Goal: Task Accomplishment & Management: Manage account settings

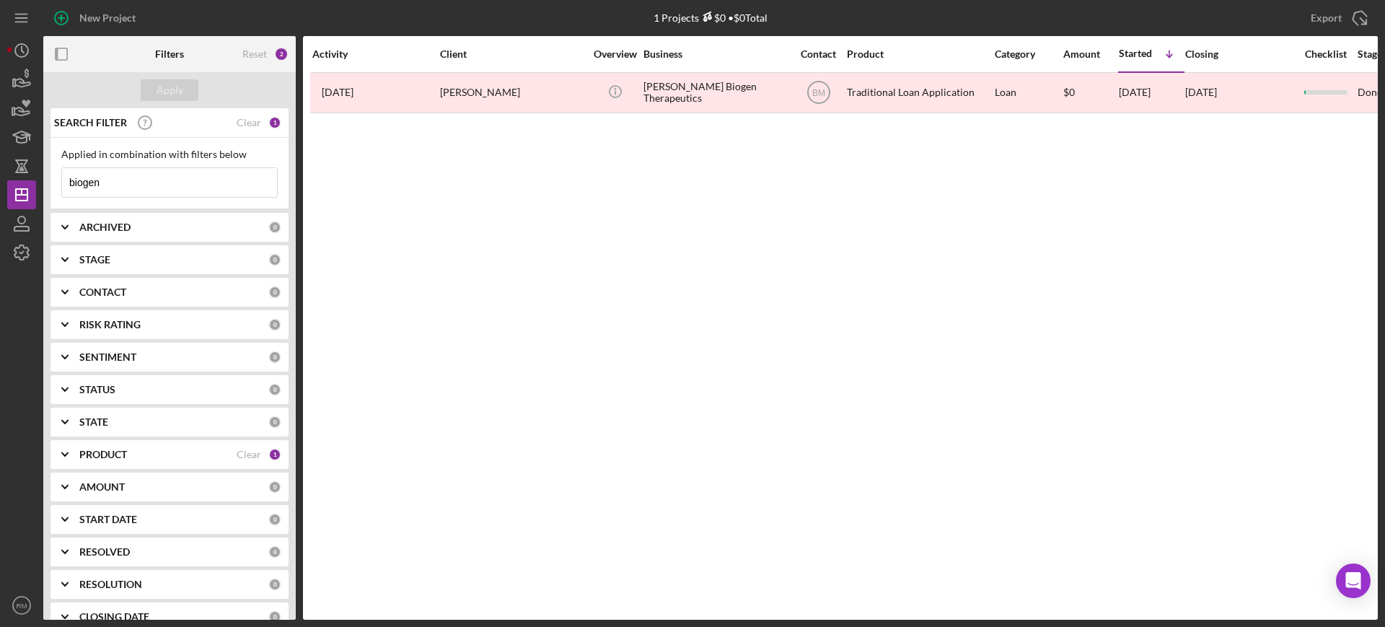
click at [230, 119] on div "SEARCH FILTER" at bounding box center [143, 123] width 186 height 36
click at [241, 120] on div "Clear" at bounding box center [249, 123] width 25 height 12
click at [170, 83] on div "Apply" at bounding box center [170, 90] width 27 height 22
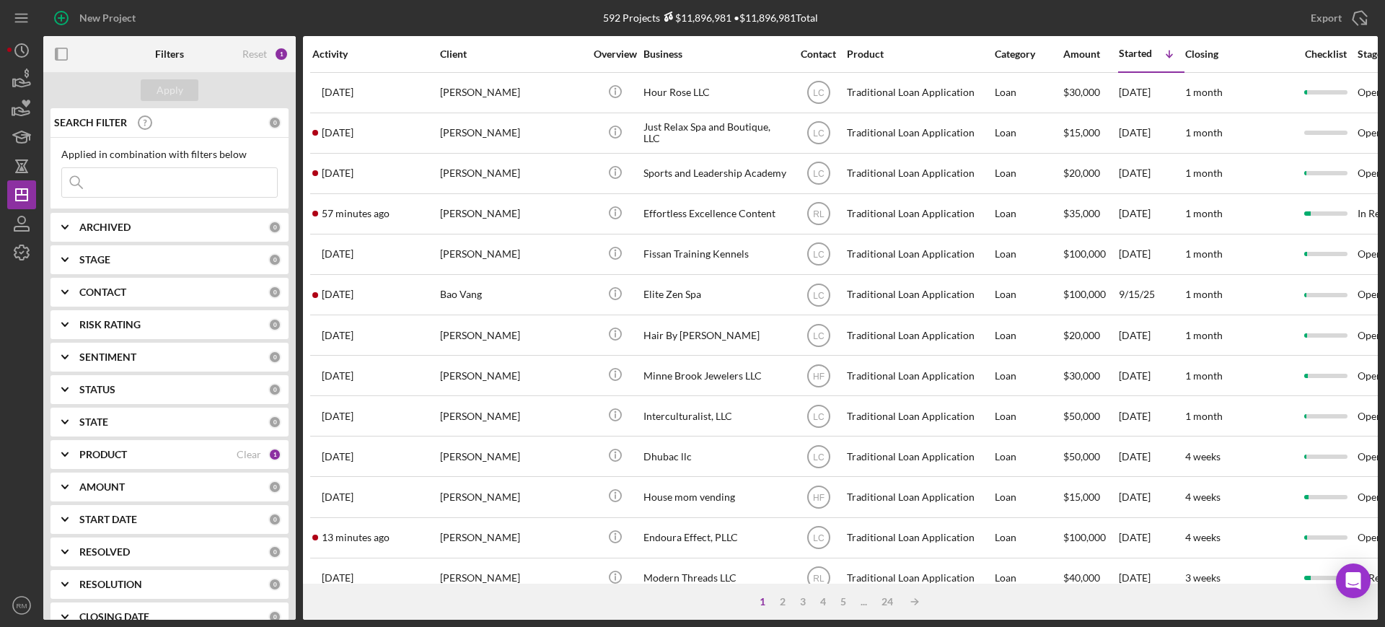
click at [95, 227] on b "ARCHIVED" at bounding box center [104, 227] width 51 height 12
click at [74, 279] on input "Active" at bounding box center [69, 286] width 14 height 14
checkbox input "true"
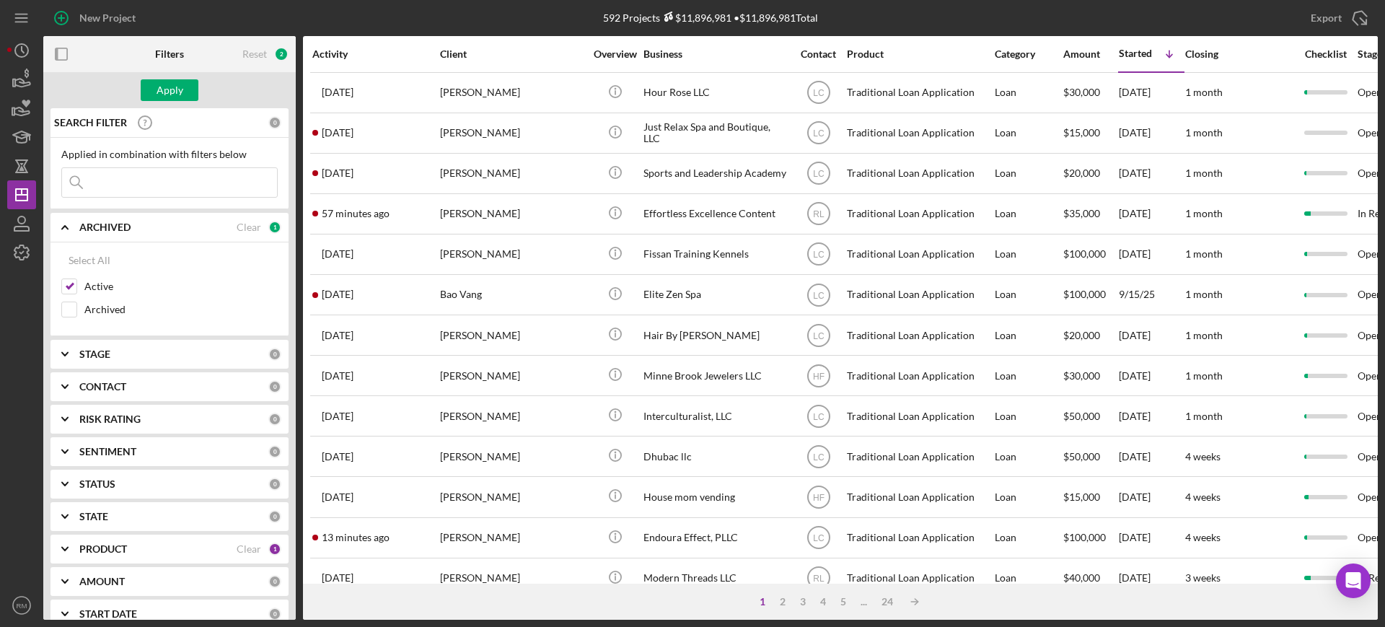
click at [116, 223] on b "ARCHIVED" at bounding box center [104, 227] width 51 height 12
click at [105, 254] on b "STAGE" at bounding box center [94, 260] width 31 height 12
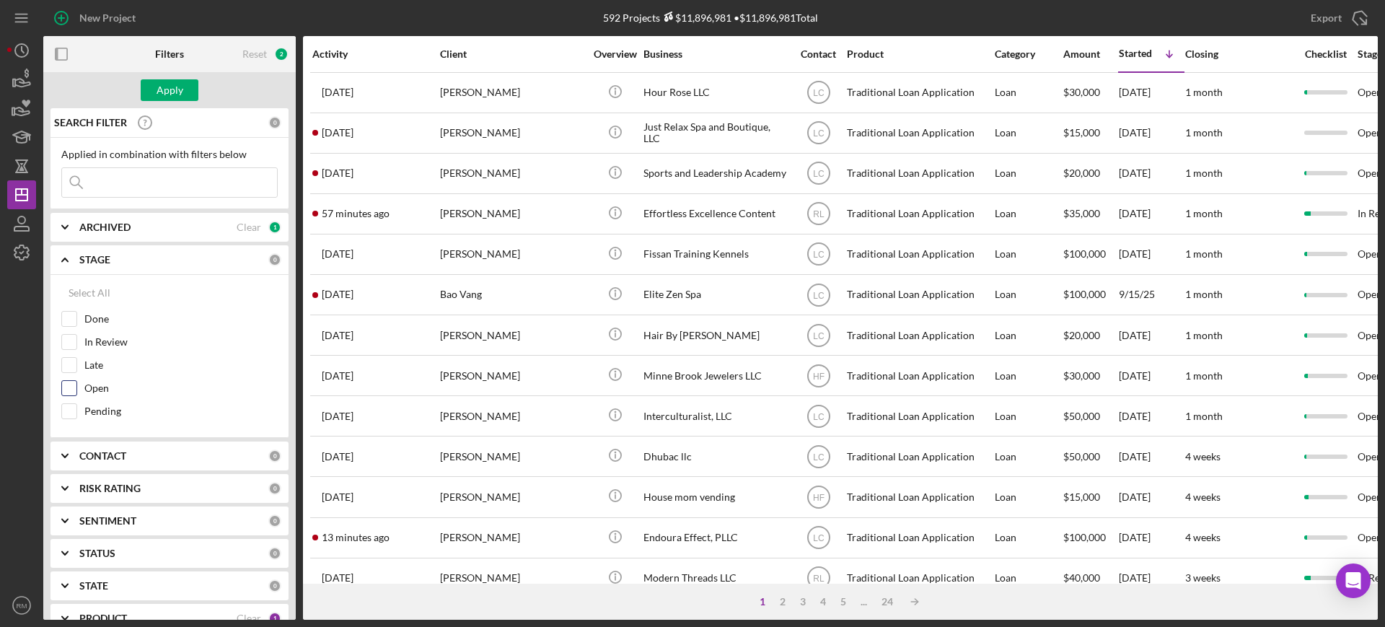
click at [92, 387] on label "Open" at bounding box center [180, 388] width 193 height 14
click at [76, 387] on input "Open" at bounding box center [69, 388] width 14 height 14
checkbox input "true"
click at [101, 348] on label "In Review" at bounding box center [180, 342] width 193 height 14
click at [76, 348] on input "In Review" at bounding box center [69, 342] width 14 height 14
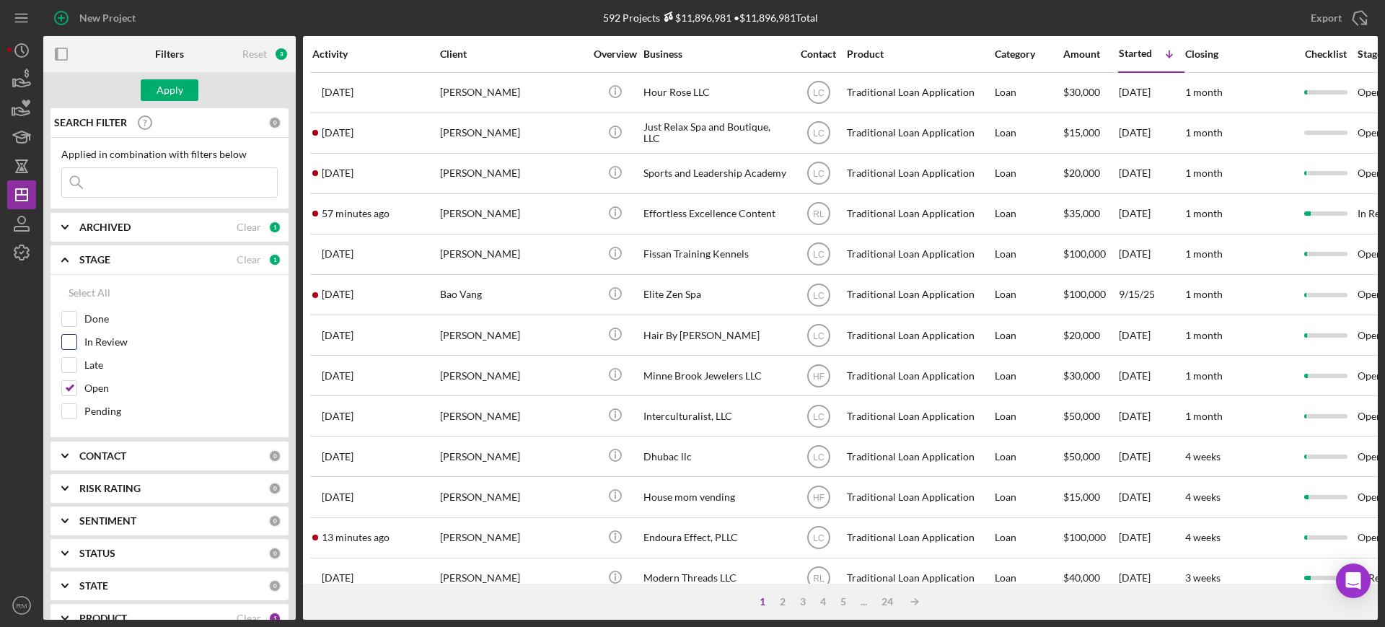
checkbox input "true"
click at [104, 266] on div "STAGE Clear 2" at bounding box center [180, 259] width 202 height 29
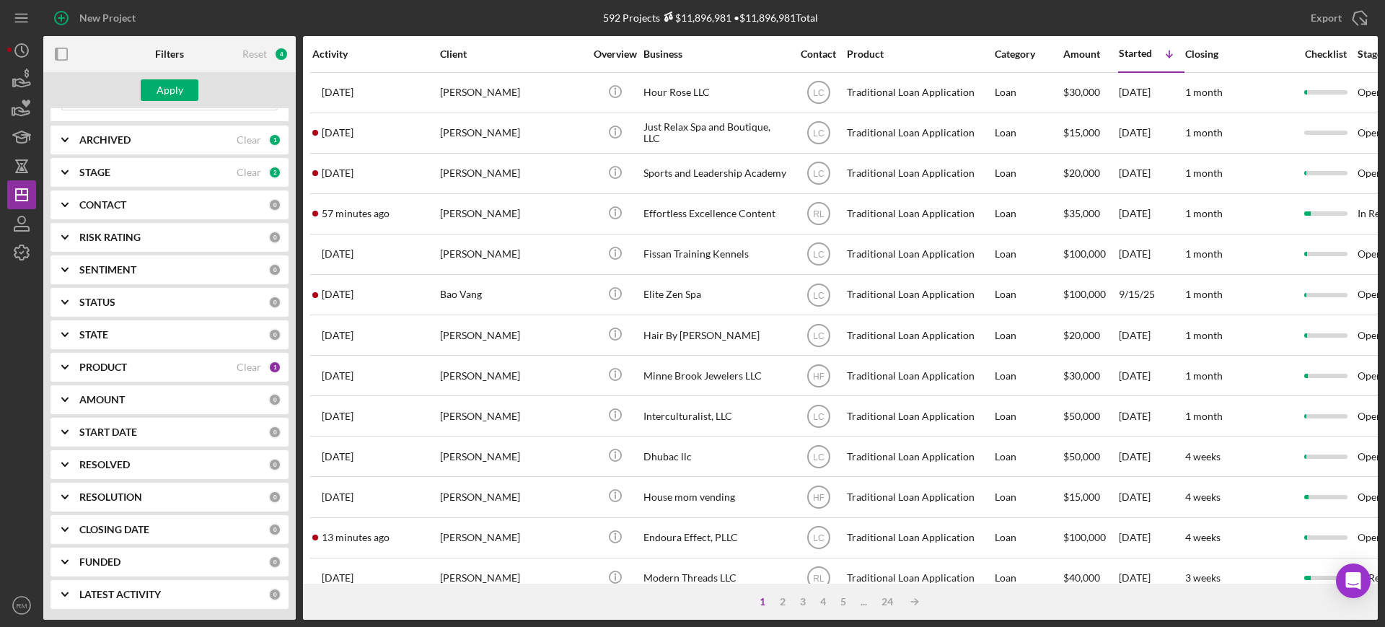
click at [104, 491] on b "RESOLUTION" at bounding box center [110, 497] width 63 height 12
click at [76, 552] on div at bounding box center [69, 556] width 16 height 16
click at [67, 549] on input "None" at bounding box center [69, 556] width 14 height 14
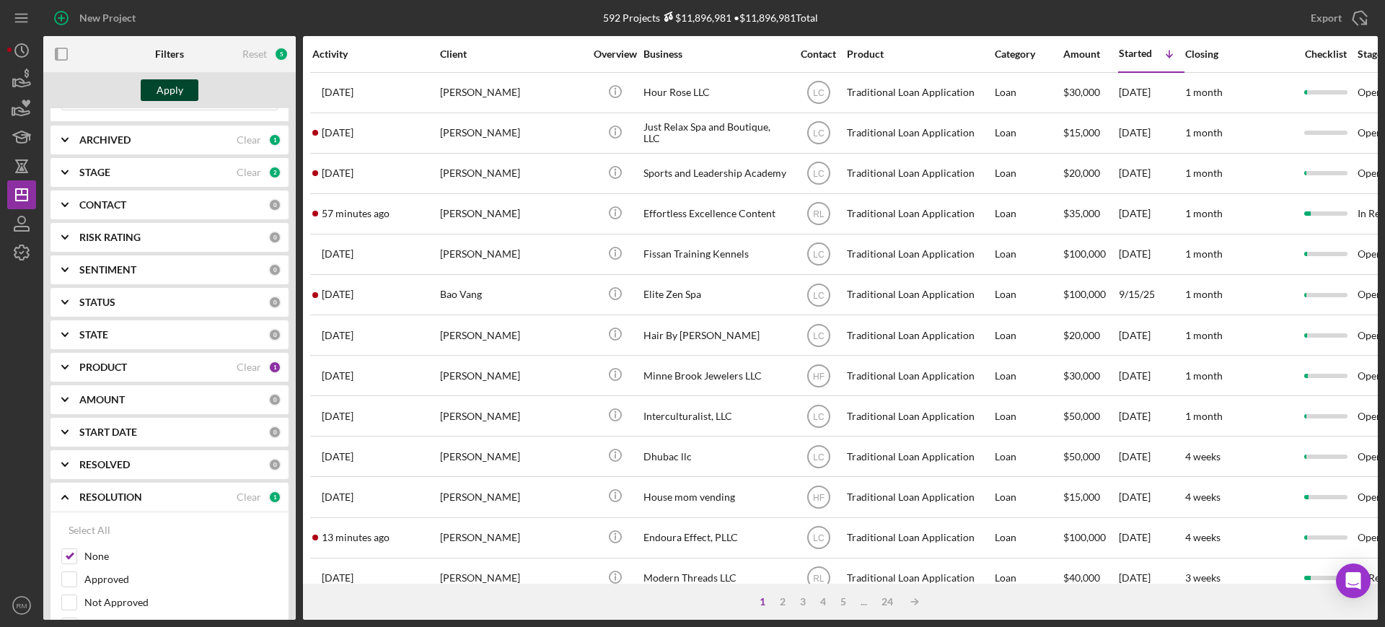
click at [170, 84] on div "Apply" at bounding box center [170, 90] width 27 height 22
click at [242, 172] on div "Clear" at bounding box center [249, 173] width 25 height 12
click at [244, 500] on div "Clear" at bounding box center [249, 497] width 25 height 12
checkbox input "false"
click at [71, 583] on input "Approved" at bounding box center [69, 579] width 14 height 14
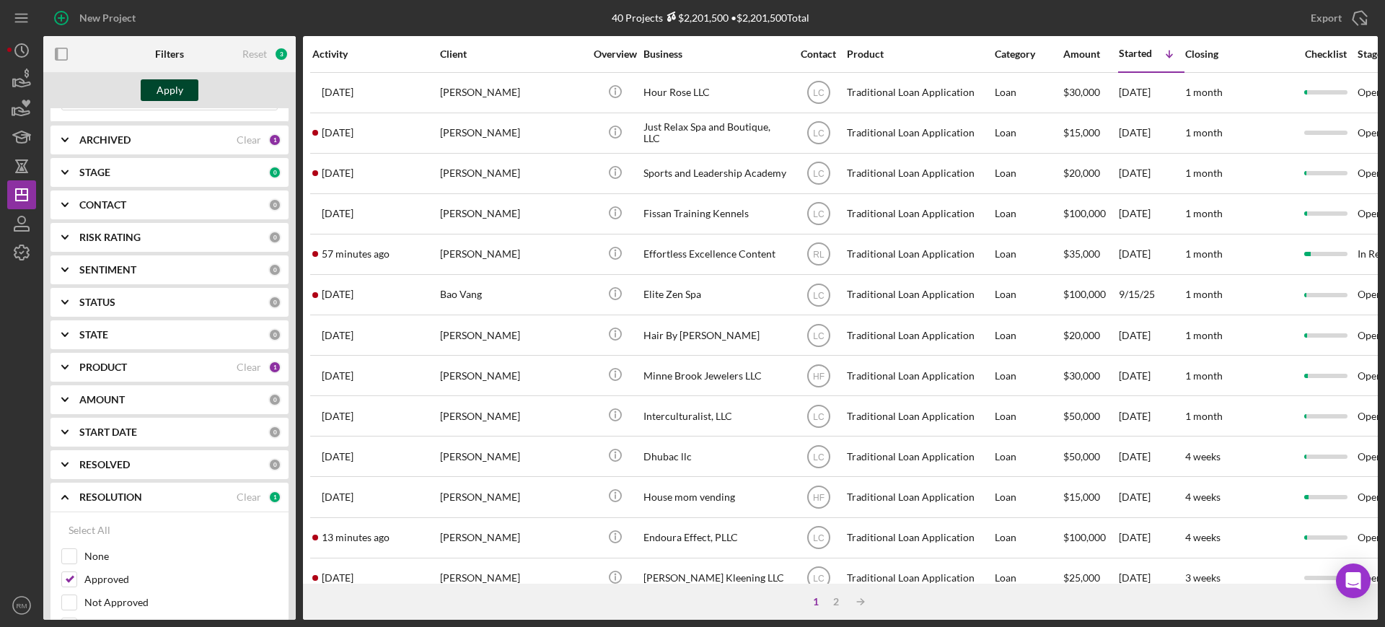
click at [181, 97] on div "Apply" at bounding box center [170, 90] width 27 height 22
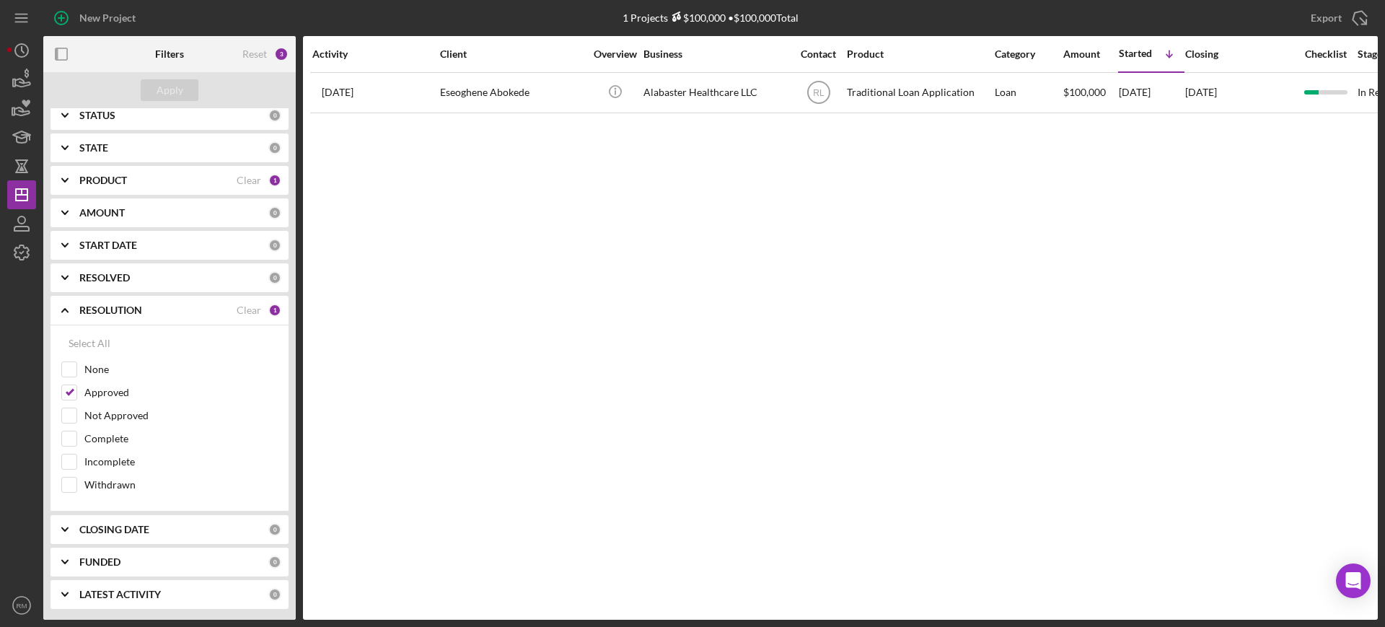
scroll to position [0, 0]
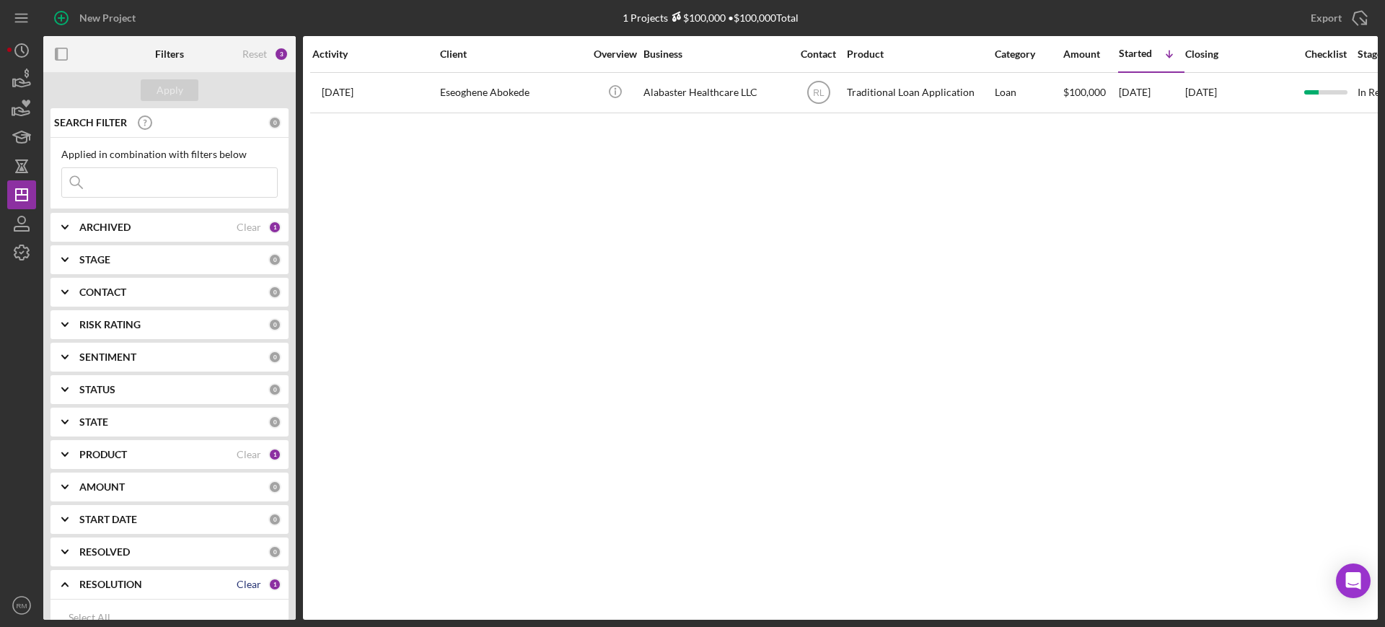
click at [250, 583] on div "Clear" at bounding box center [249, 585] width 25 height 12
checkbox input "false"
click at [165, 87] on div "Apply" at bounding box center [170, 90] width 27 height 22
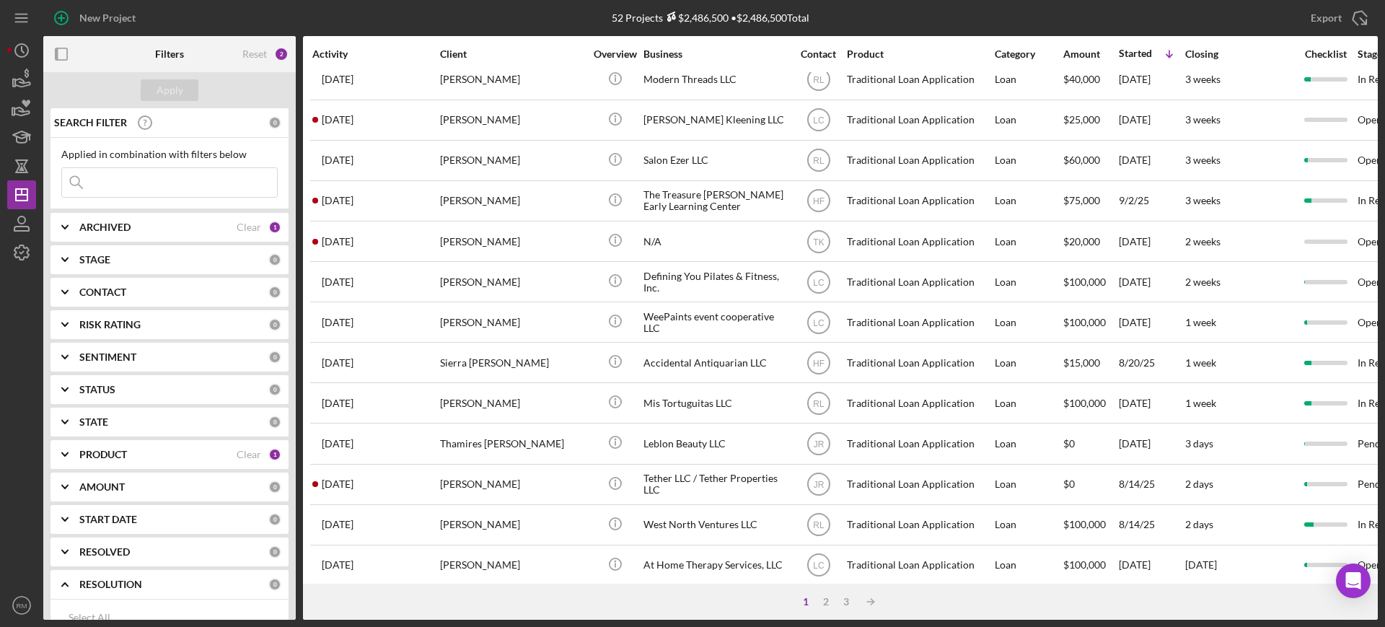
scroll to position [522, 0]
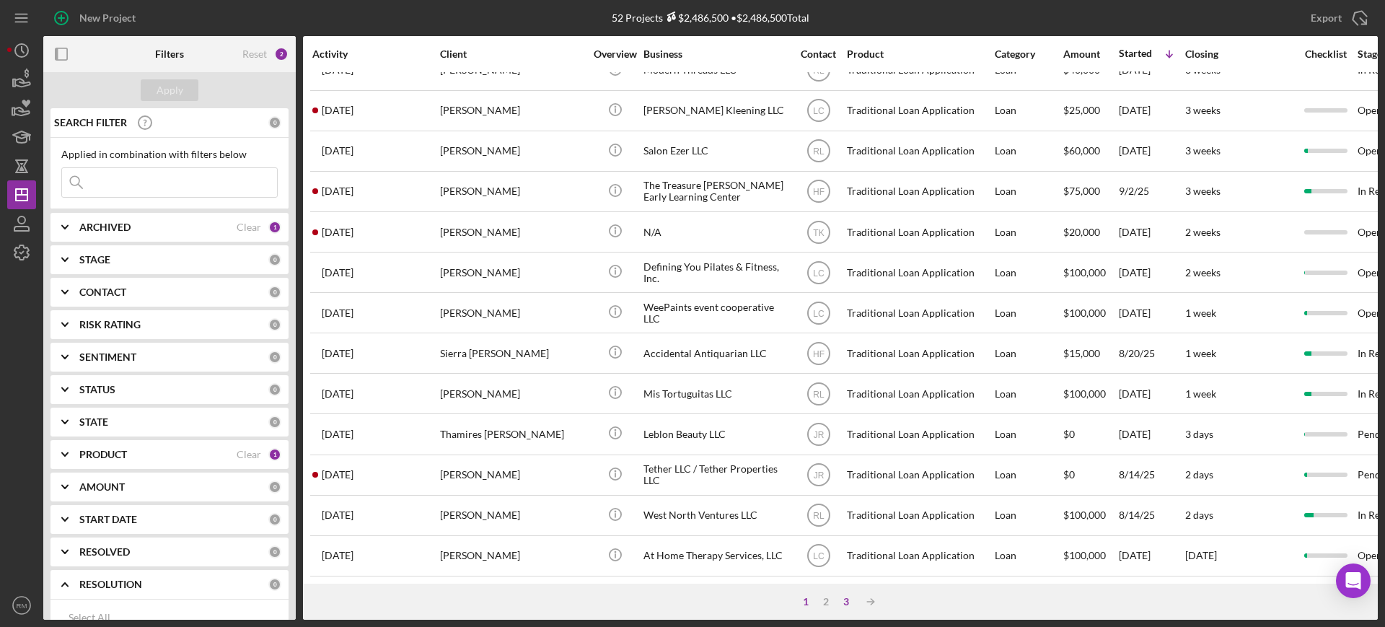
click at [853, 604] on div "3" at bounding box center [846, 602] width 20 height 12
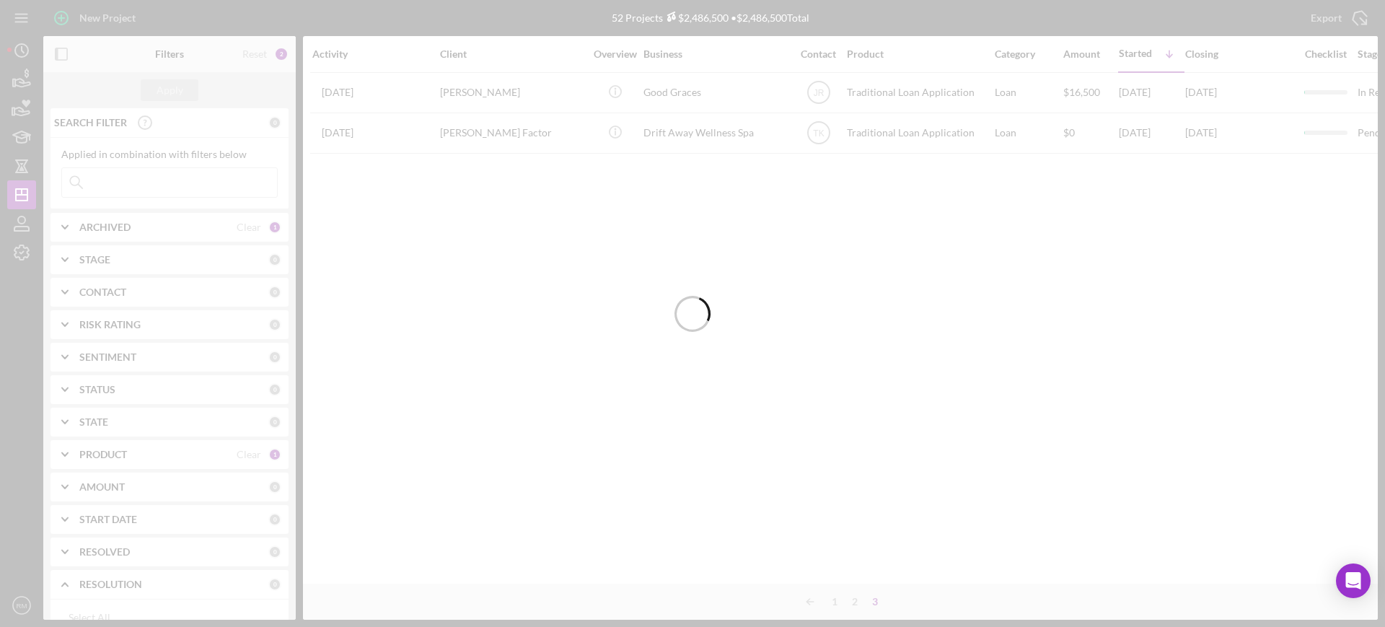
scroll to position [0, 0]
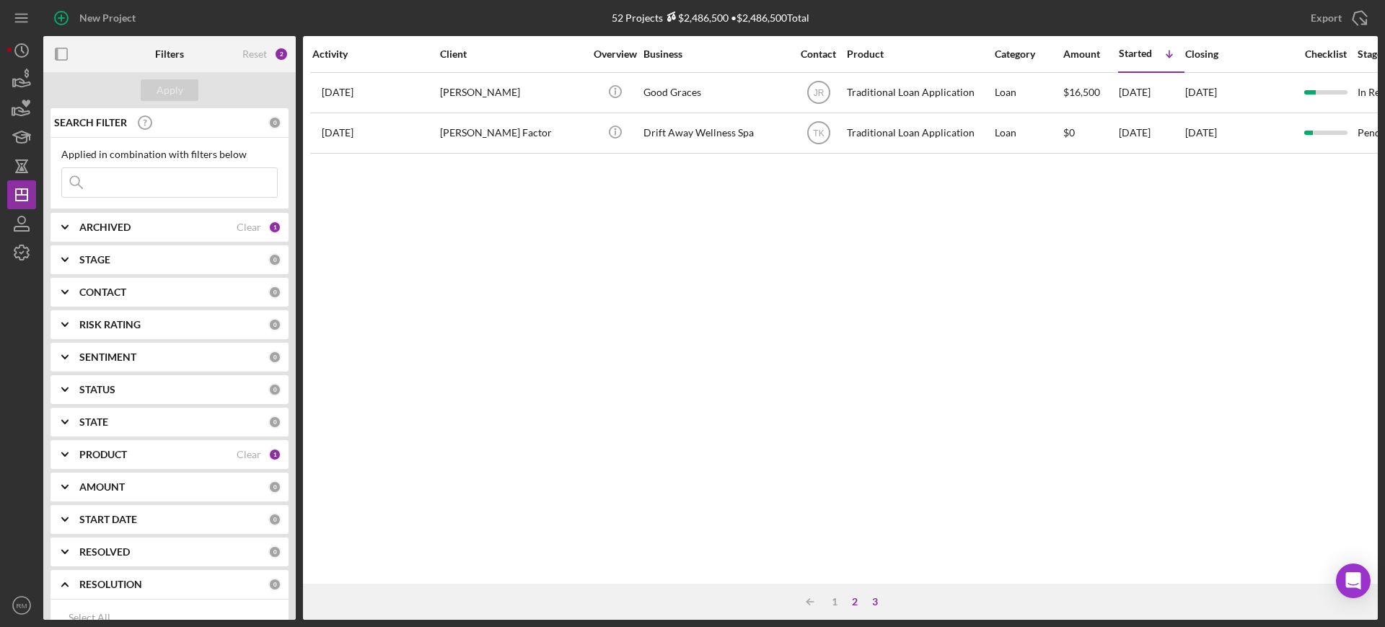
click at [852, 600] on div "2" at bounding box center [855, 602] width 20 height 12
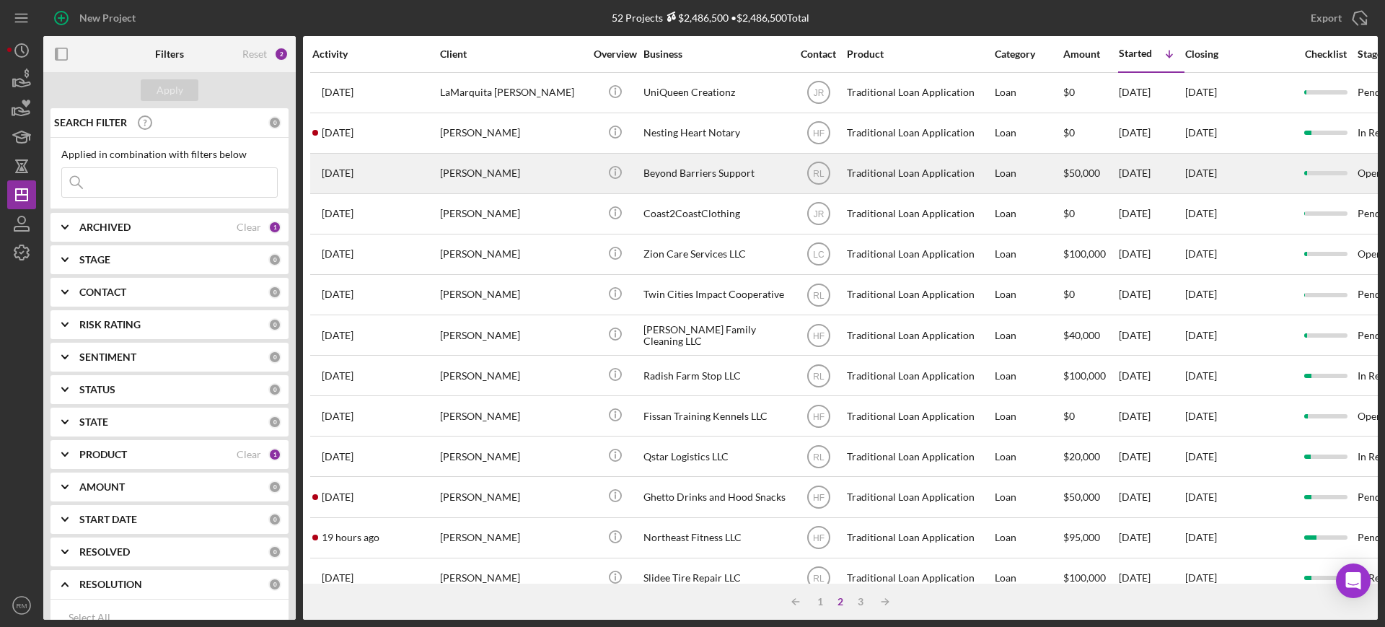
scroll to position [522, 0]
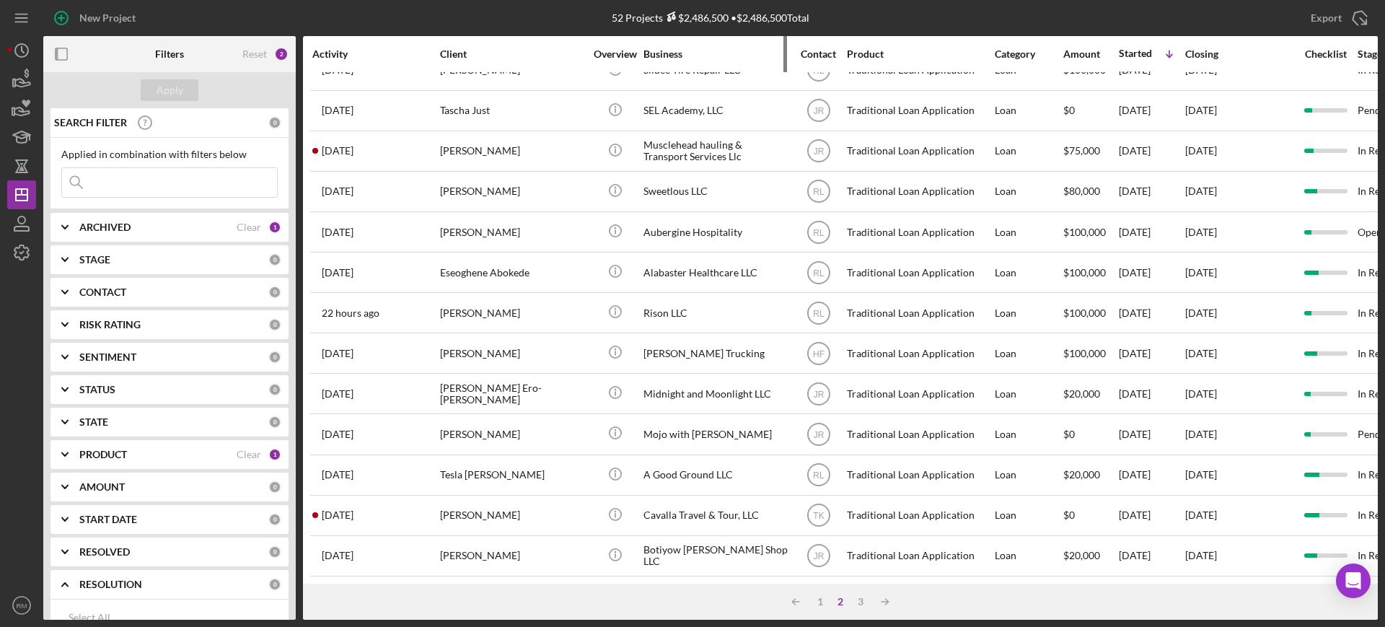
click at [675, 59] on div "Business" at bounding box center [715, 54] width 144 height 12
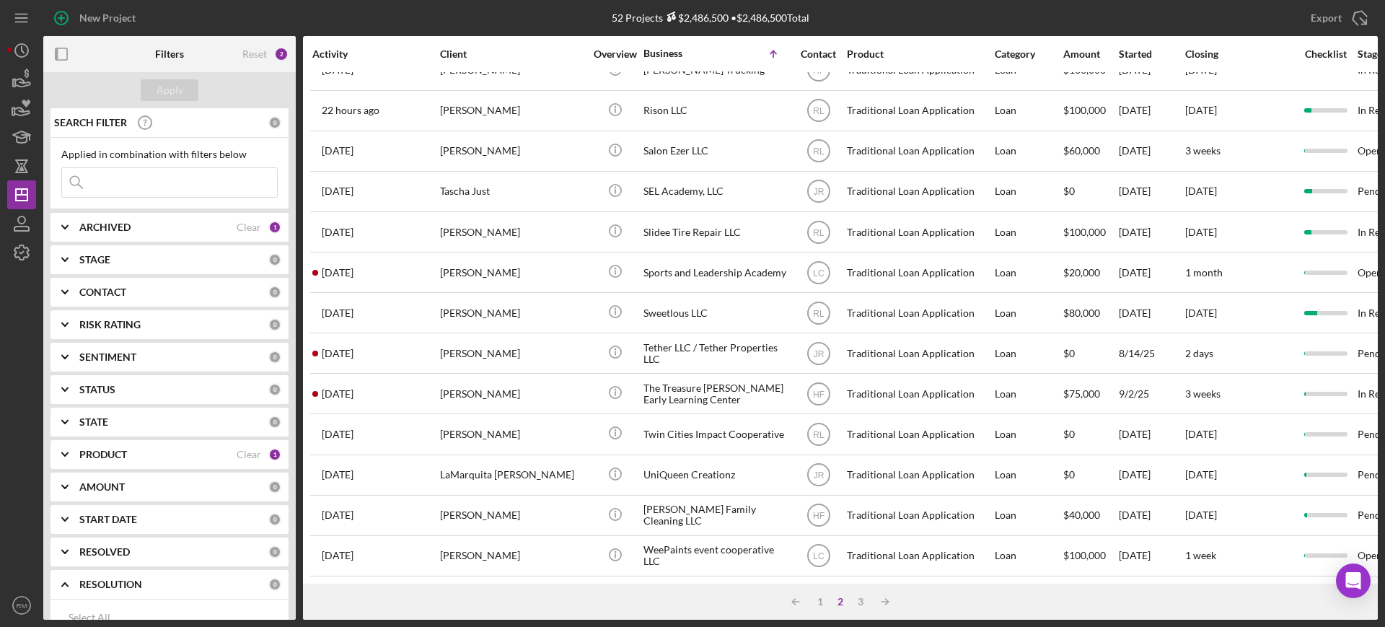
scroll to position [0, 0]
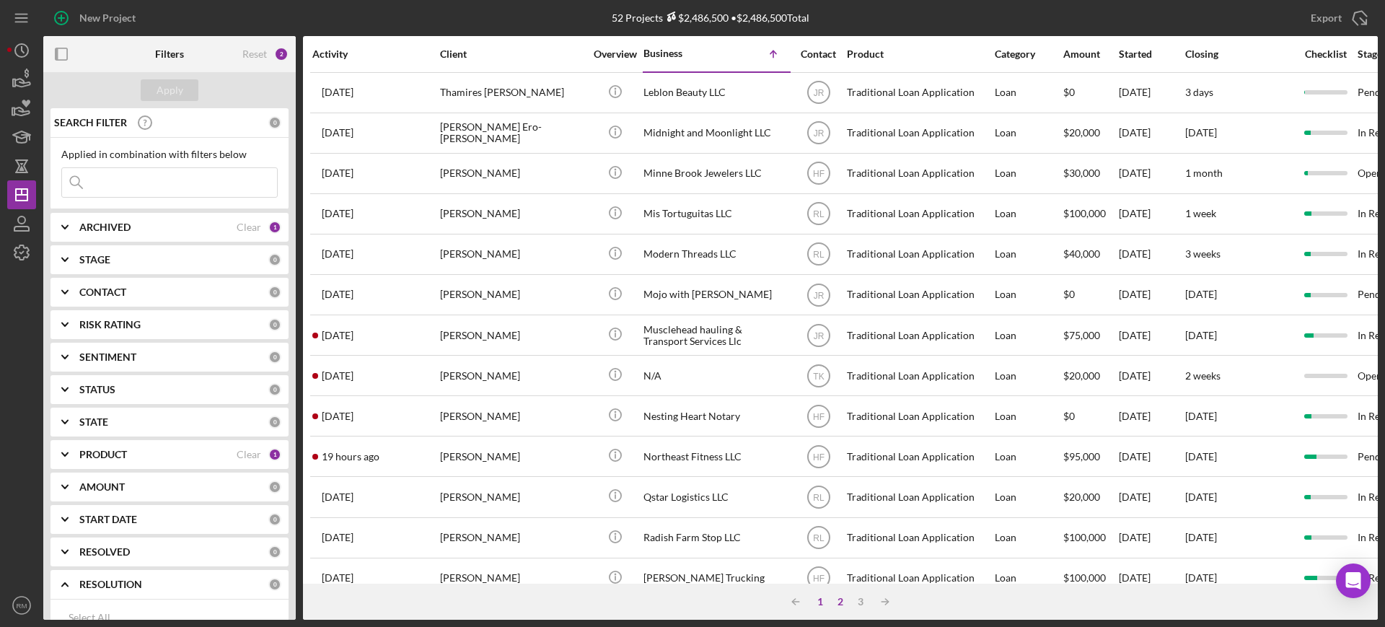
click at [826, 602] on div "1" at bounding box center [820, 602] width 20 height 12
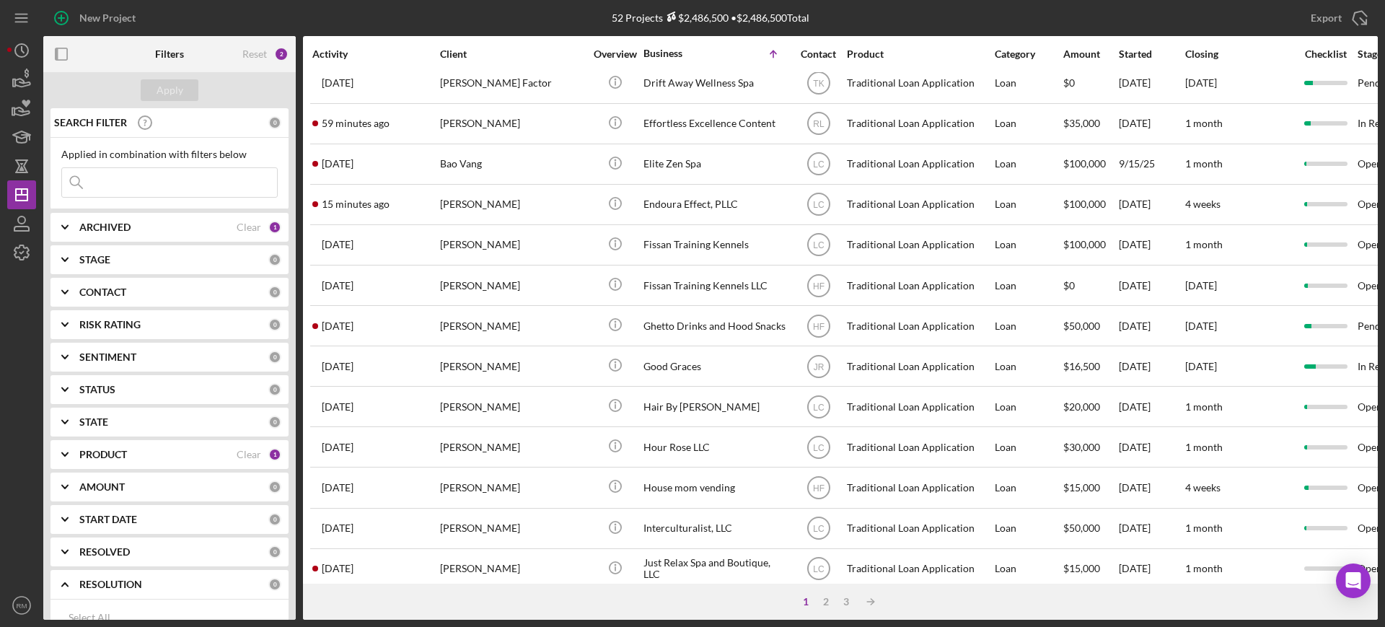
scroll to position [522, 0]
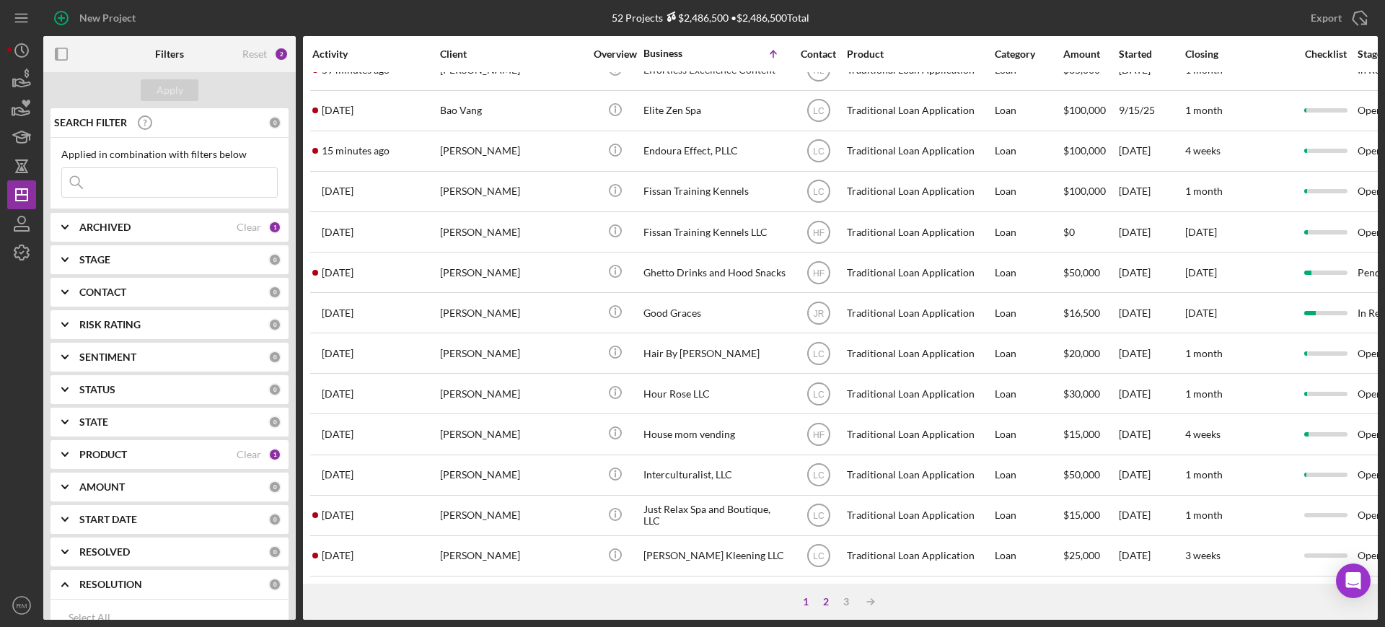
click at [825, 601] on div "2" at bounding box center [826, 602] width 20 height 12
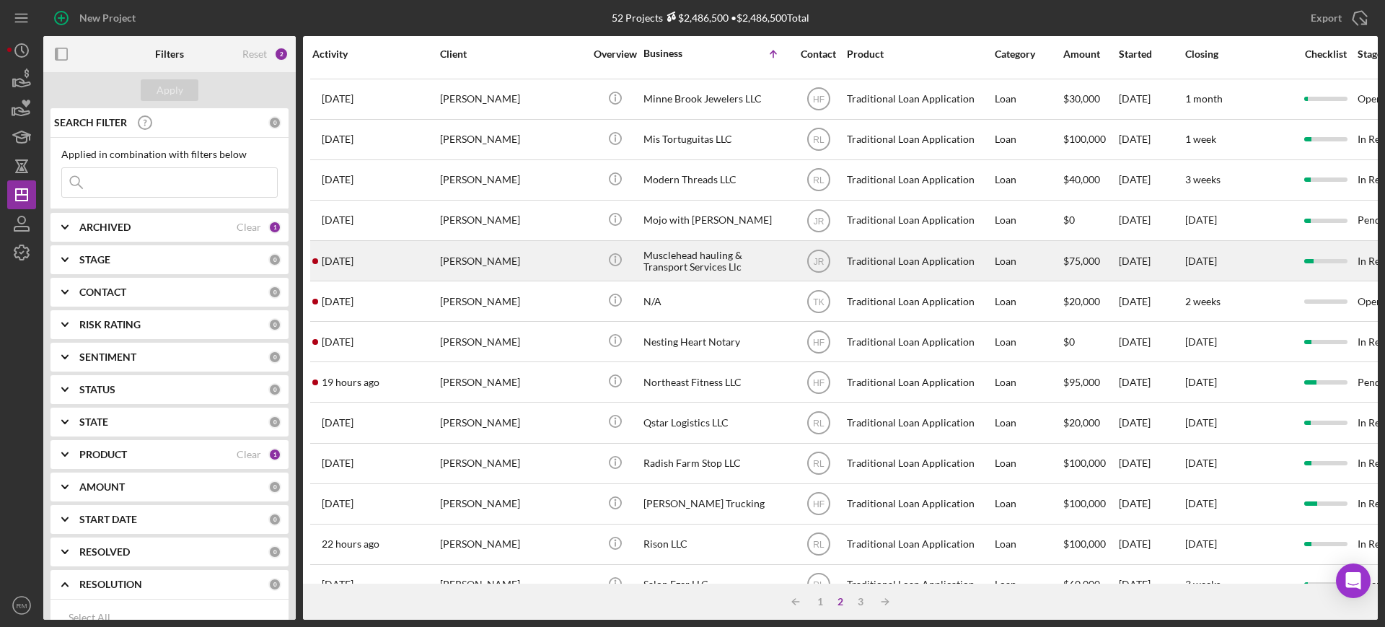
scroll to position [78, 0]
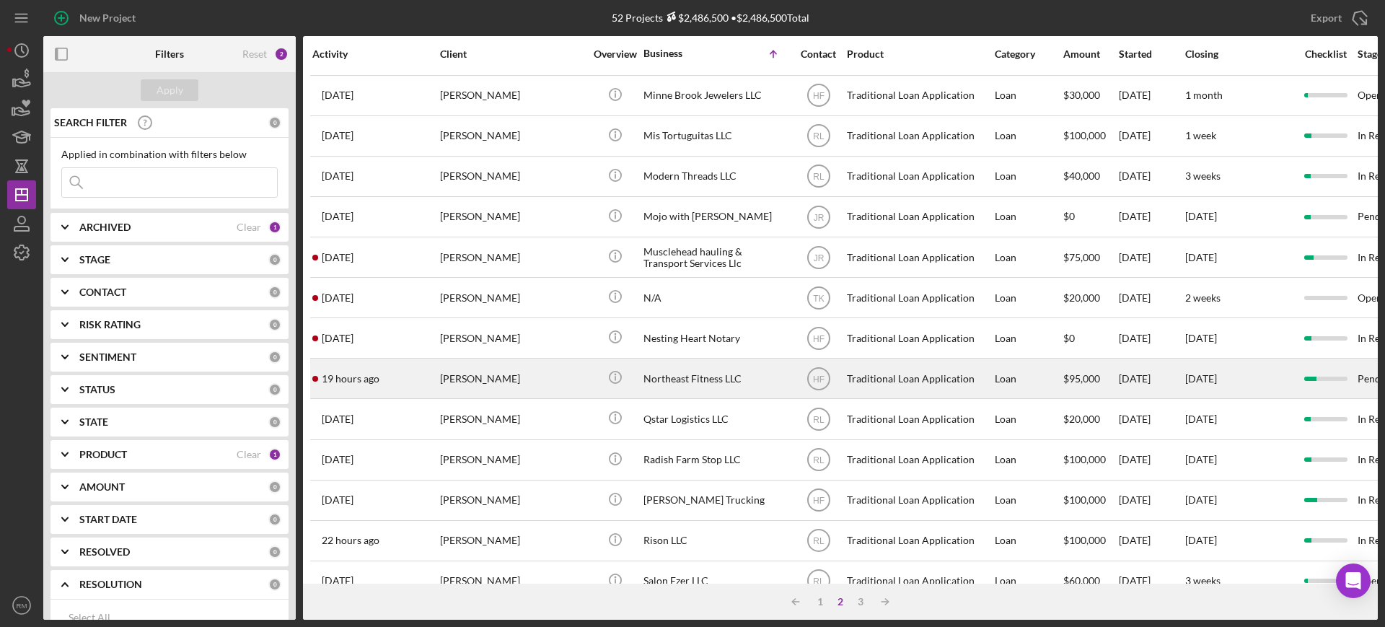
click at [712, 373] on div "Northeast Fitness LLC" at bounding box center [715, 378] width 144 height 38
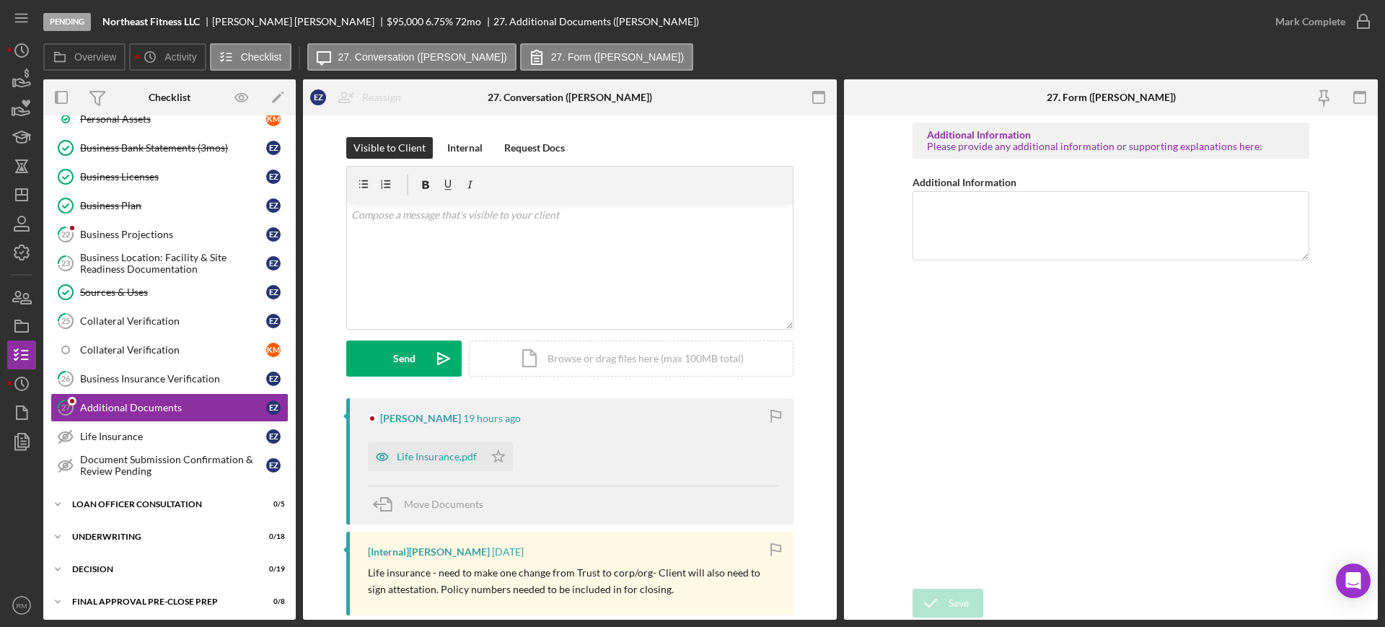
scroll to position [560, 0]
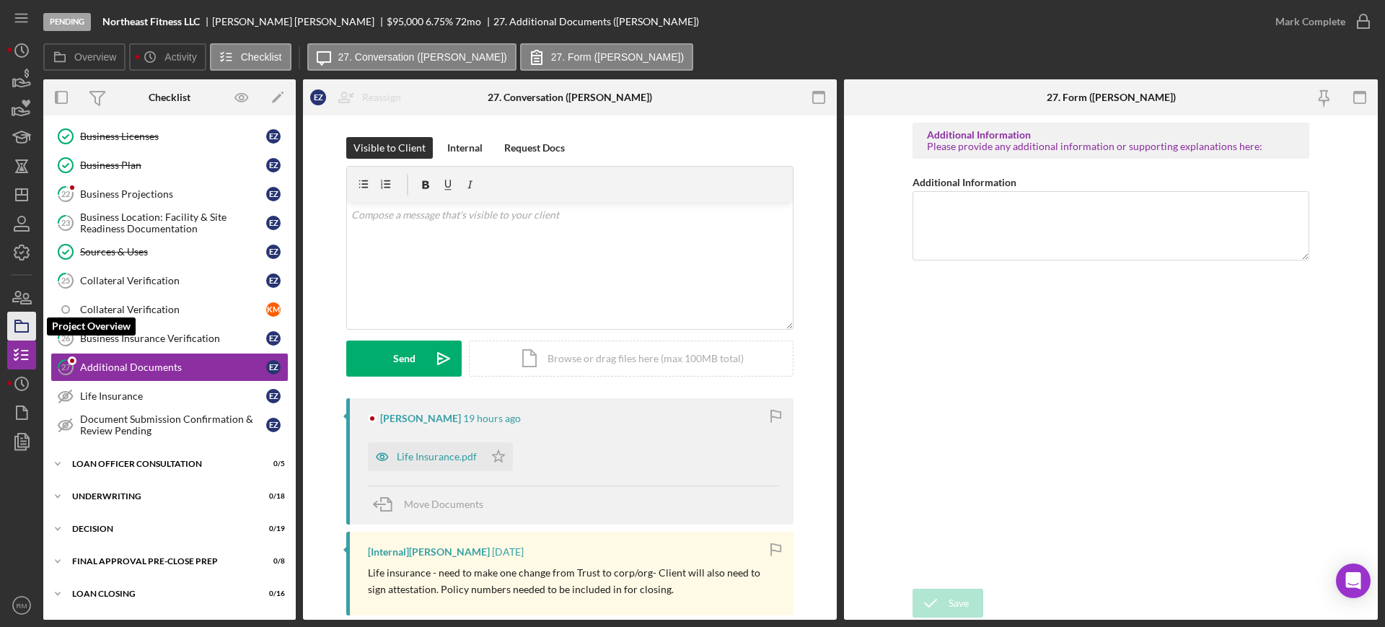
click at [26, 315] on icon "button" at bounding box center [22, 326] width 36 height 36
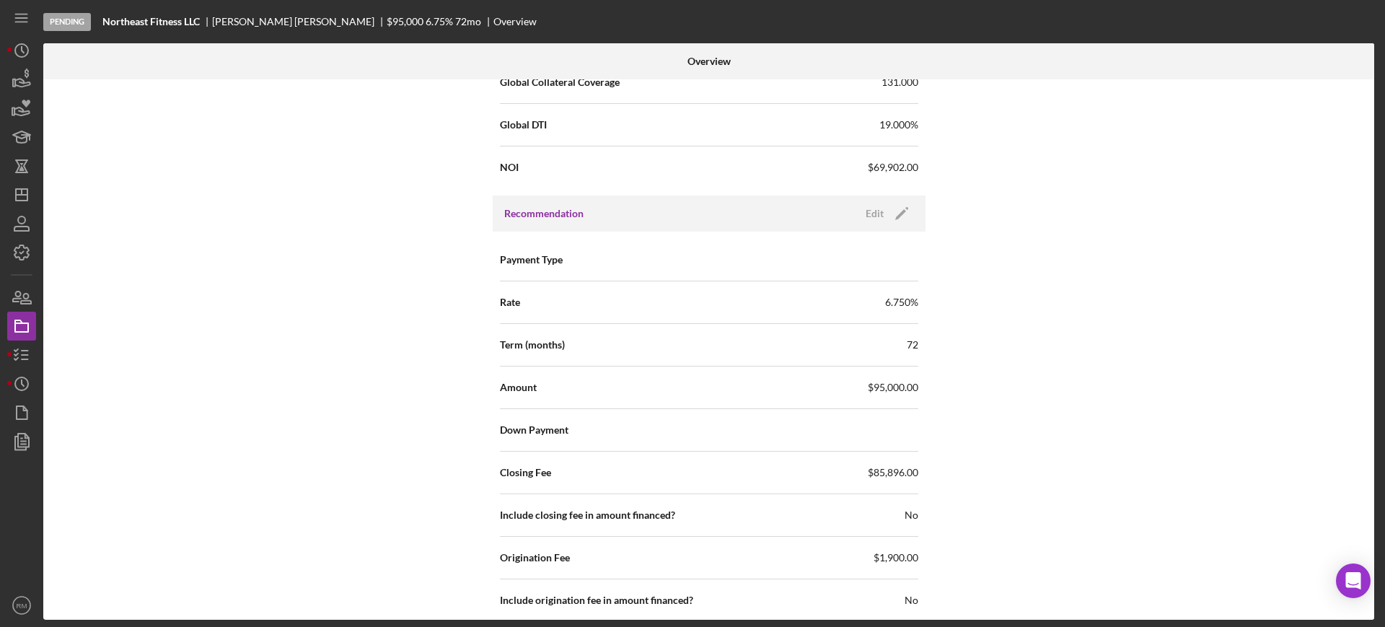
scroll to position [1438, 0]
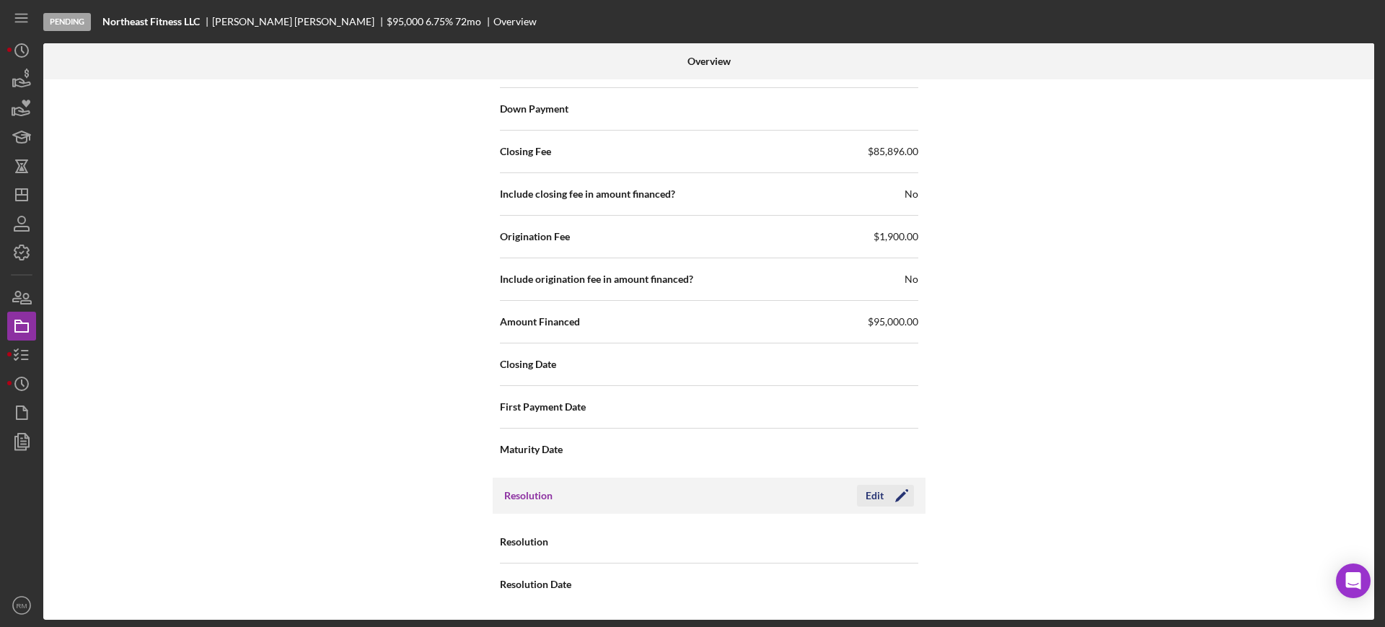
click at [886, 504] on icon "Icon/Edit" at bounding box center [902, 496] width 36 height 36
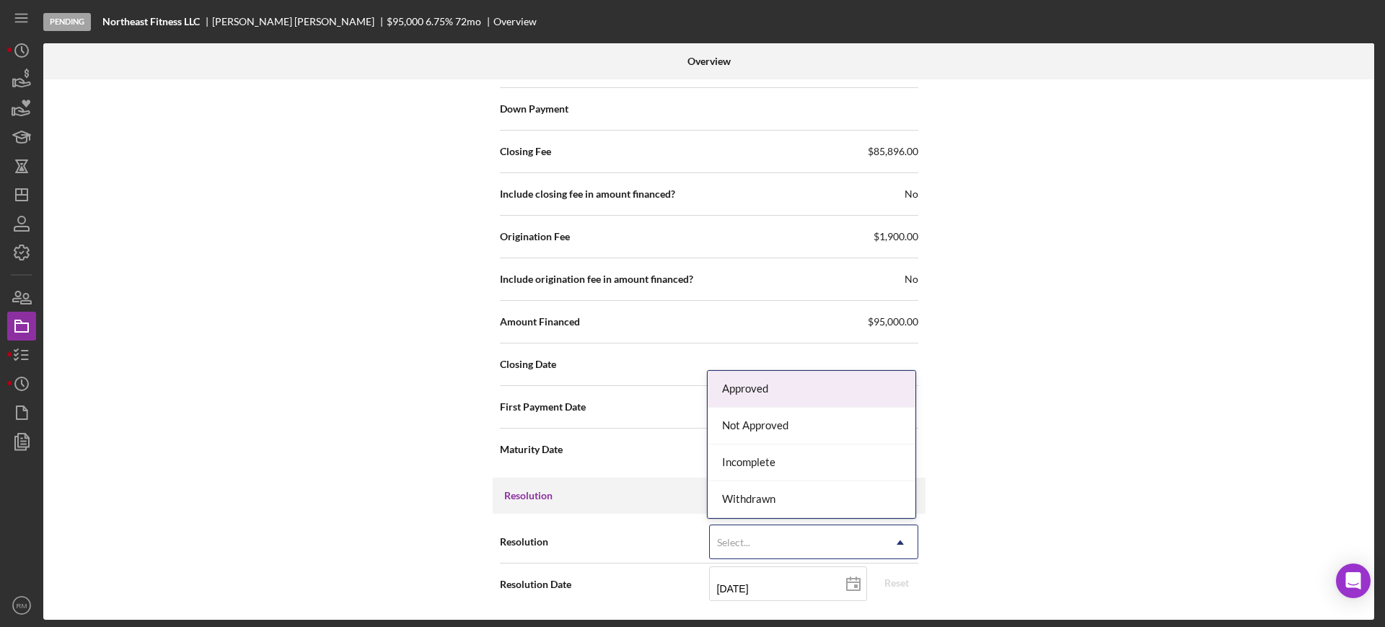
click at [860, 537] on div "Select..." at bounding box center [796, 542] width 173 height 33
click at [767, 403] on div "Approved" at bounding box center [812, 389] width 208 height 37
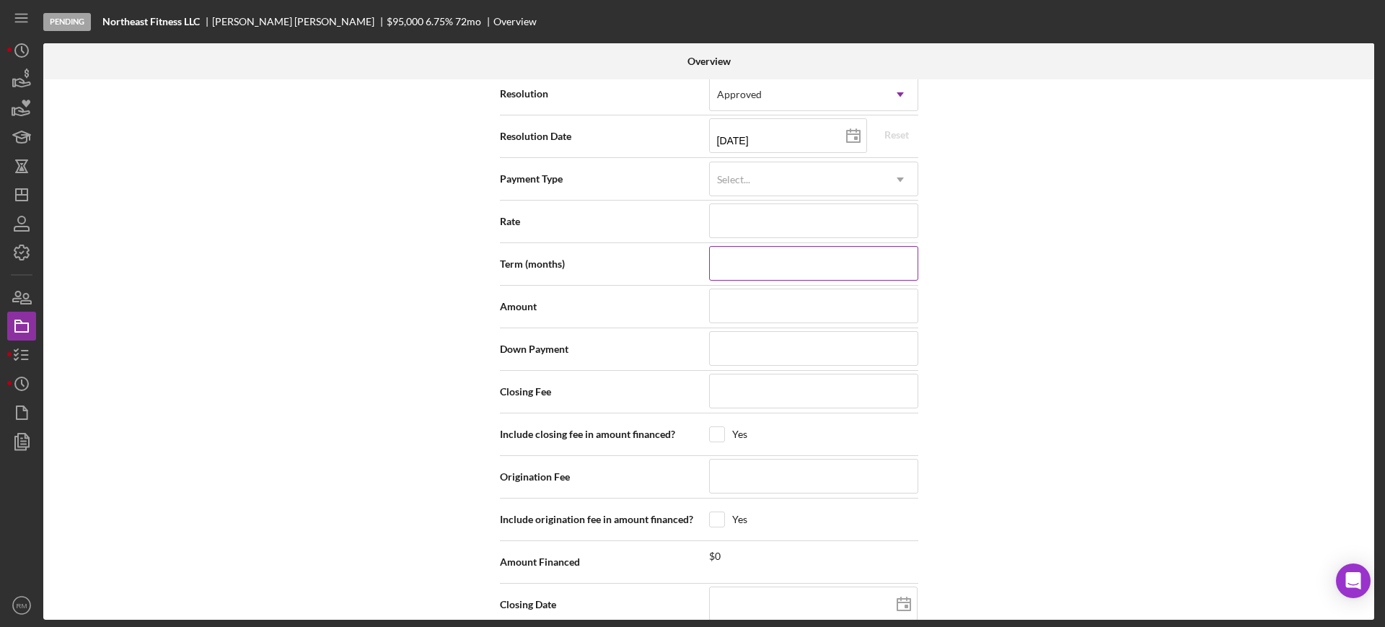
scroll to position [1887, 0]
click at [855, 136] on rect at bounding box center [856, 137] width 4 height 4
type input "2025-09-09"
type input "09/09/2025"
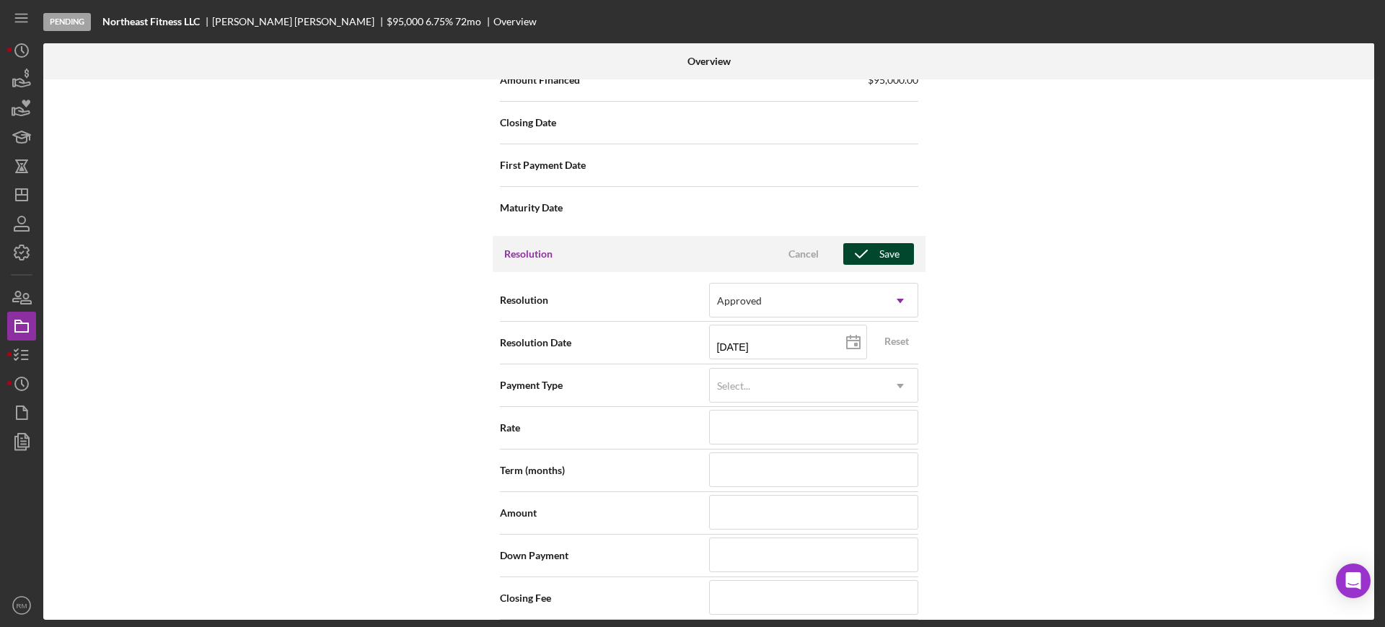
click at [879, 246] on div "Save" at bounding box center [889, 254] width 20 height 22
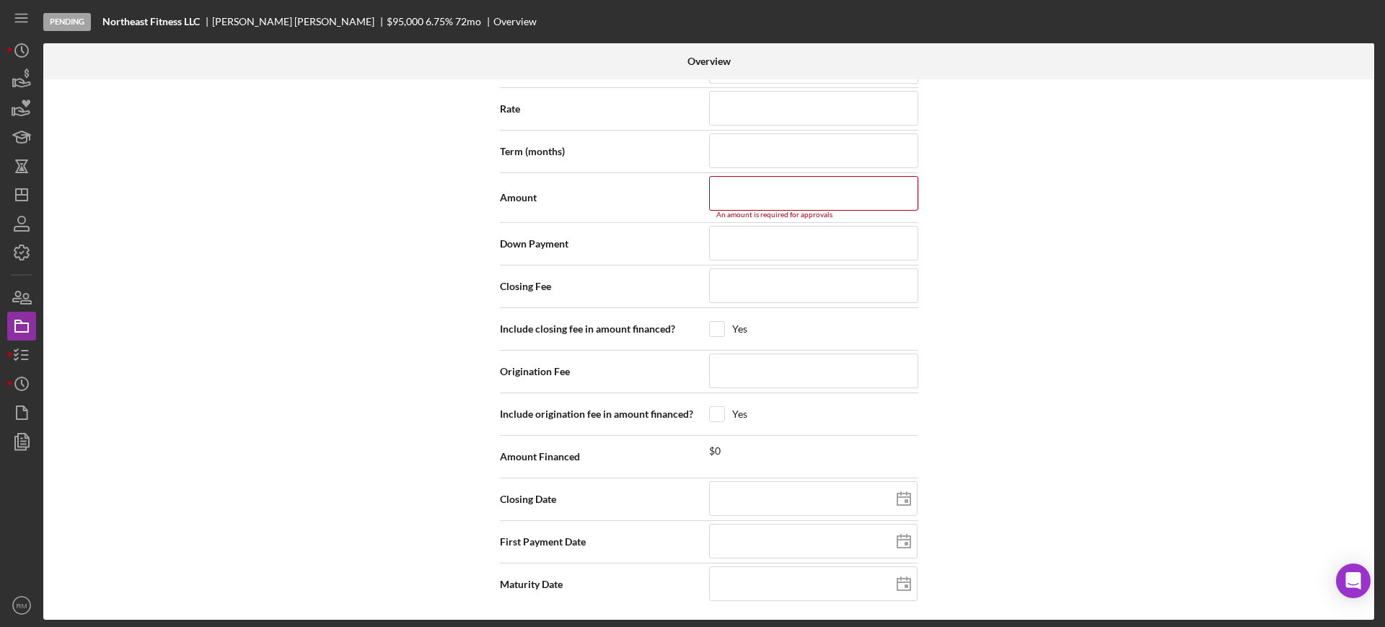
scroll to position [1940, 0]
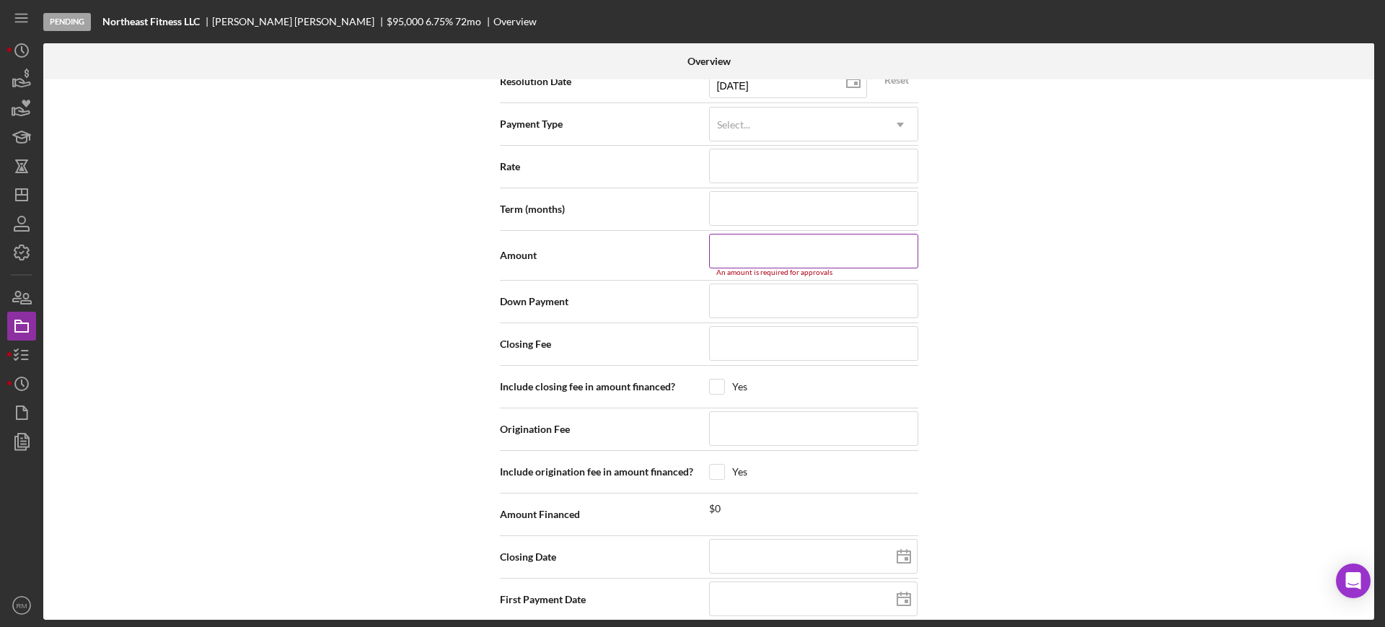
click at [852, 247] on input at bounding box center [813, 251] width 209 height 35
type input "$9"
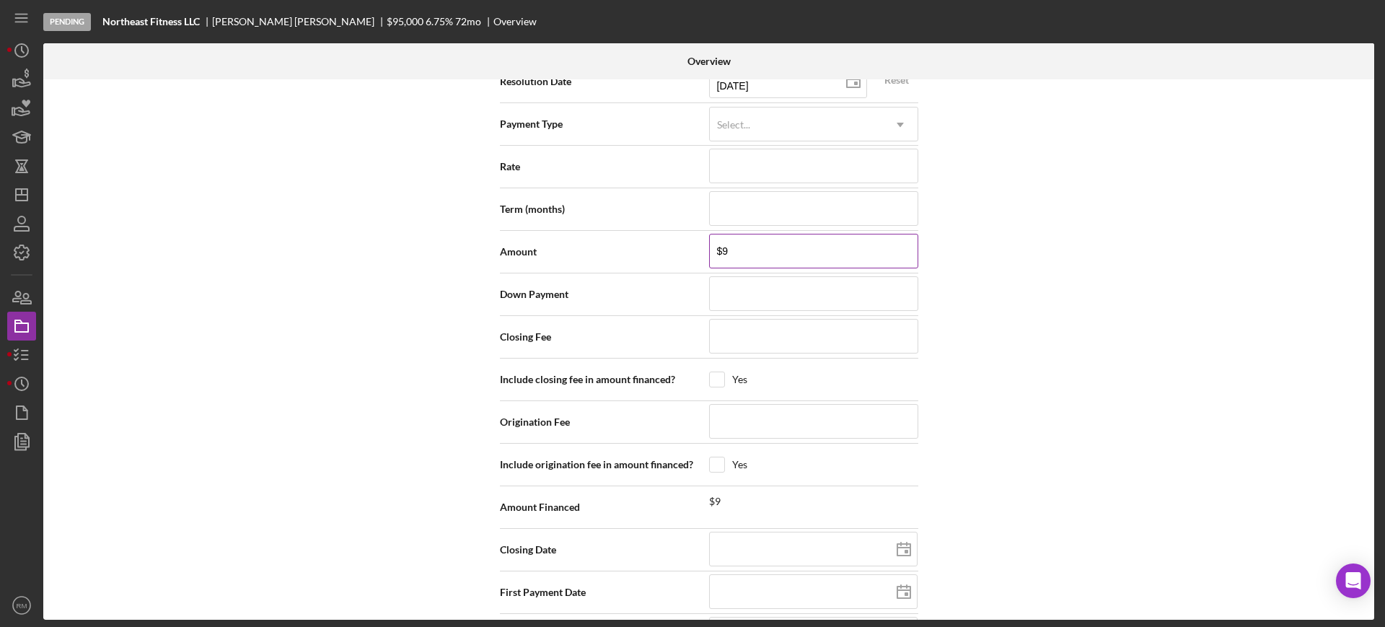
type input "$95"
type input "$950"
type input "$9,500"
type input "$95,000"
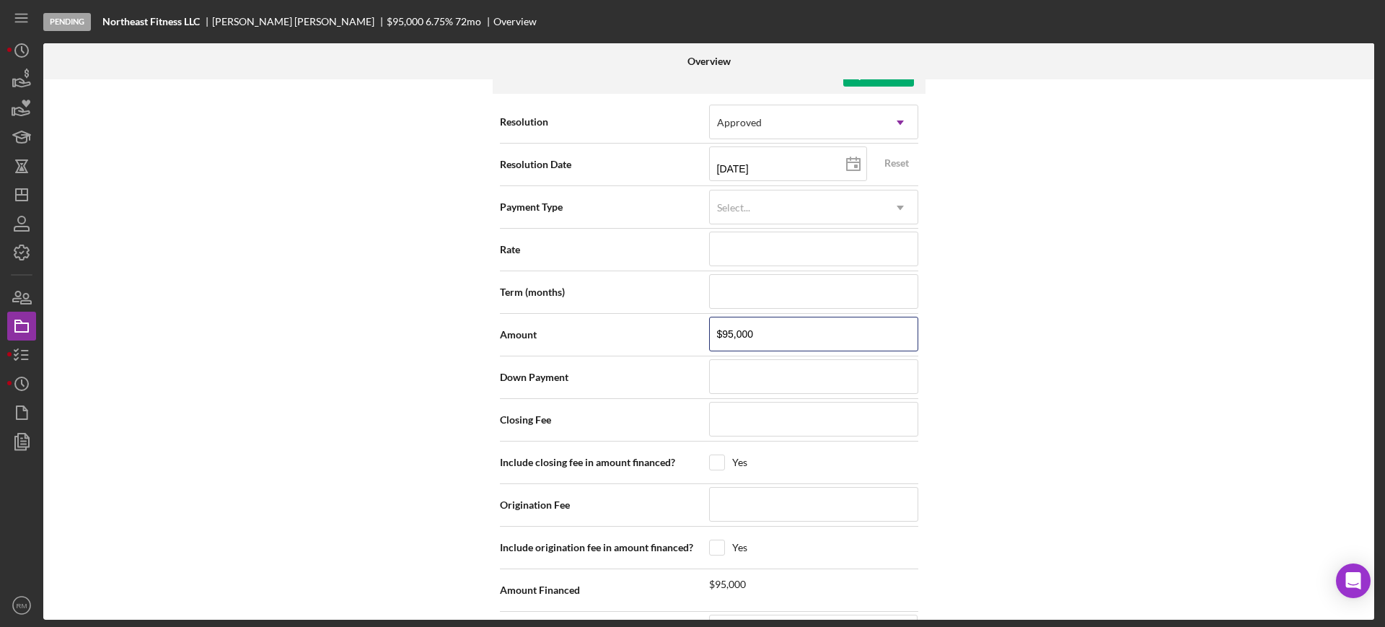
scroll to position [1814, 0]
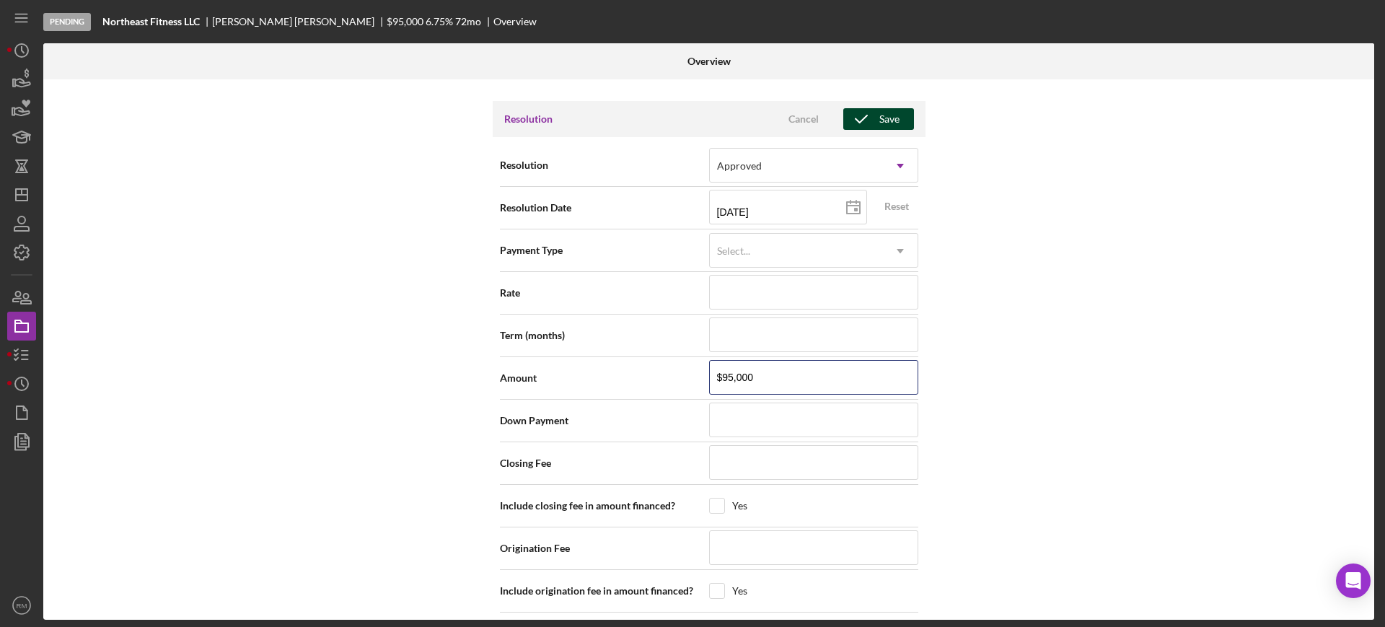
type input "$95,000"
click at [869, 119] on icon "button" at bounding box center [861, 119] width 36 height 36
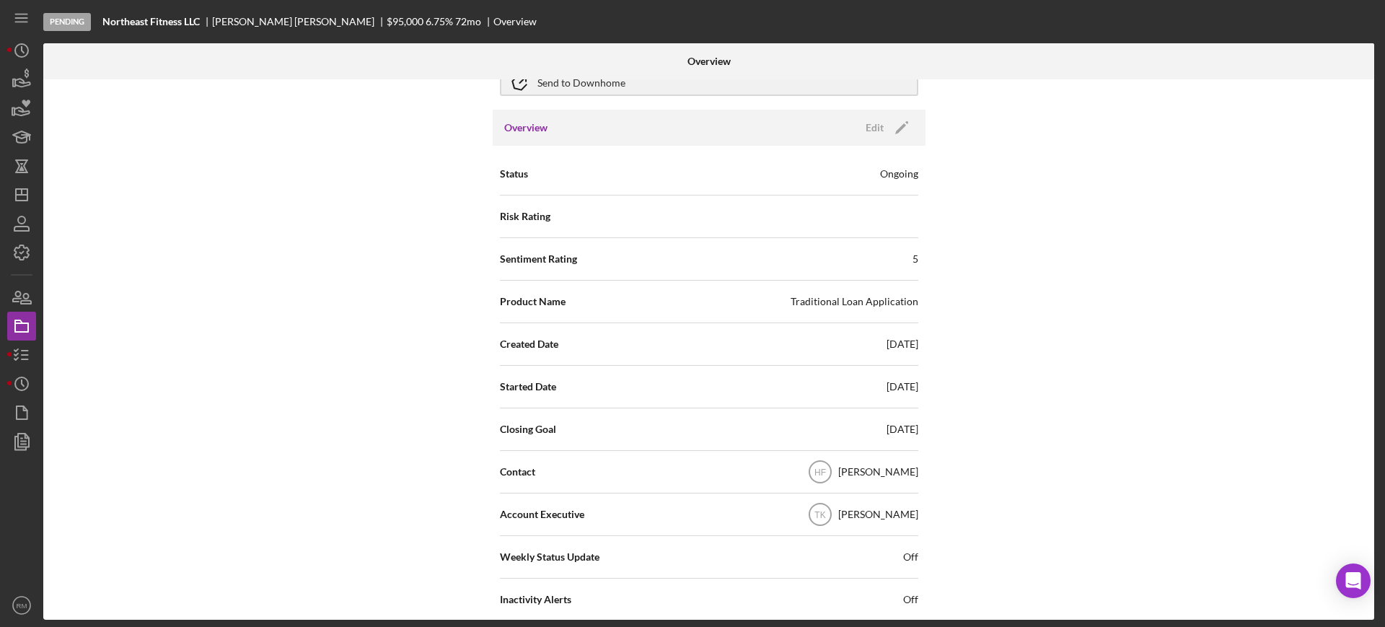
scroll to position [0, 0]
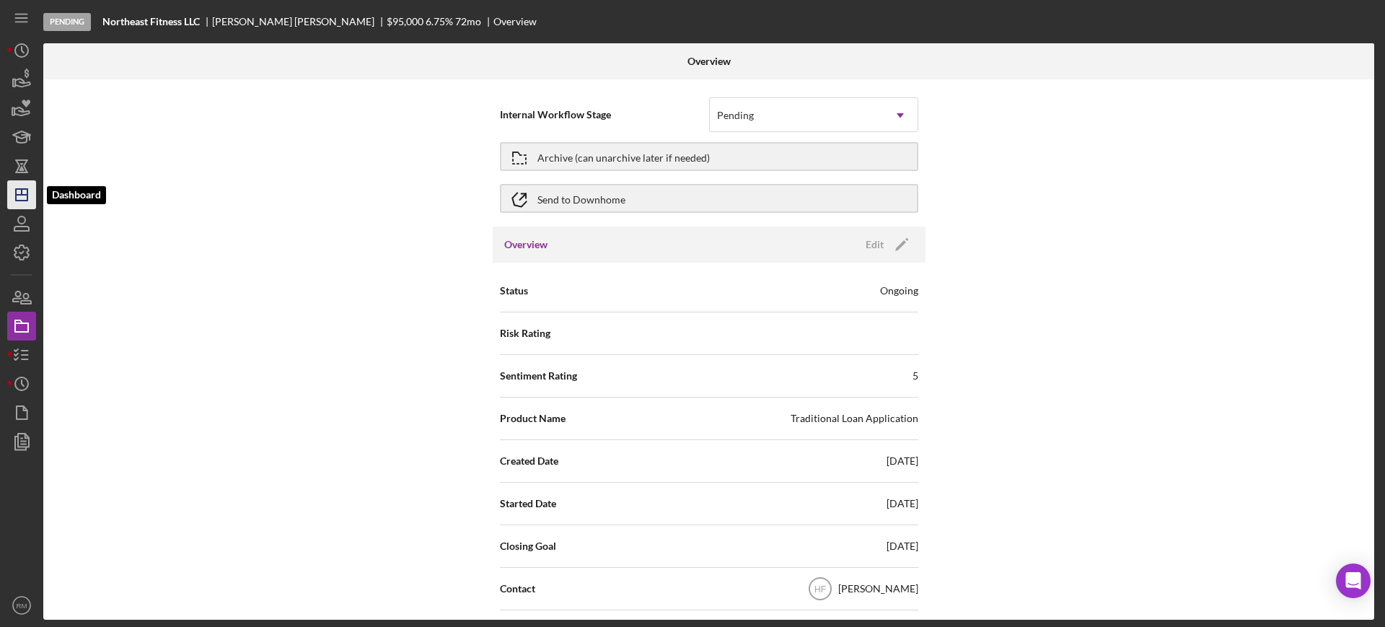
click at [23, 188] on icon "Icon/Dashboard" at bounding box center [22, 195] width 36 height 36
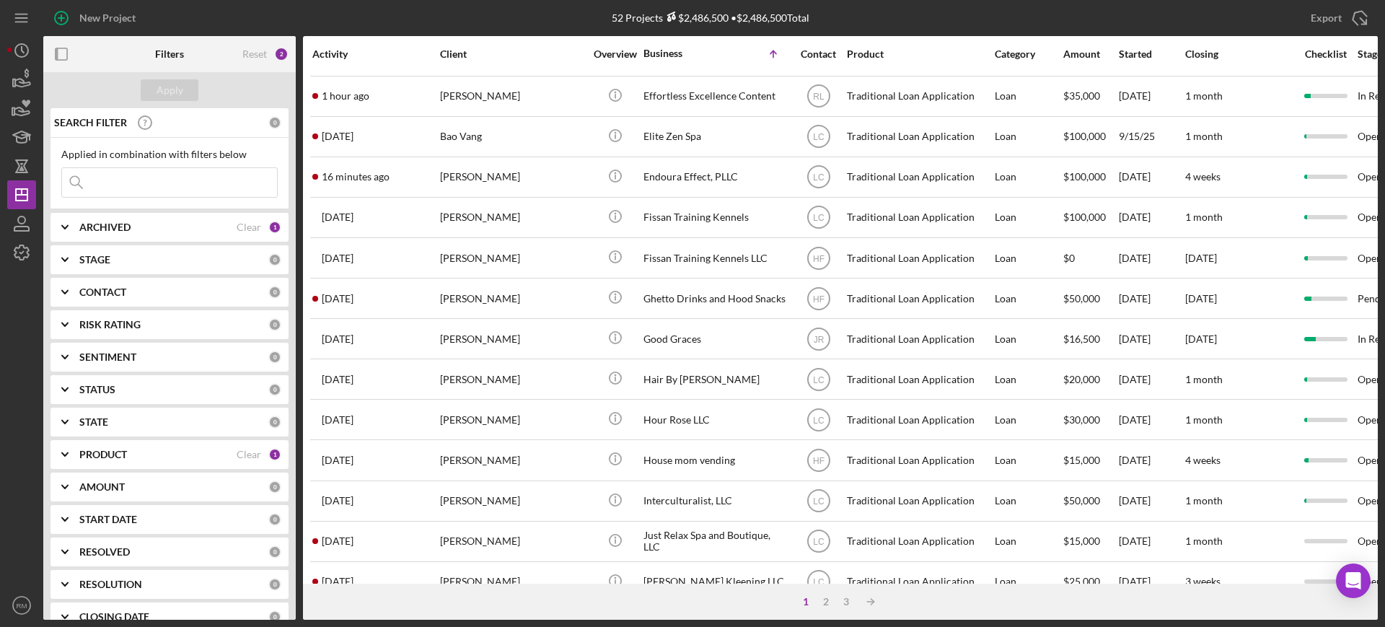
scroll to position [522, 0]
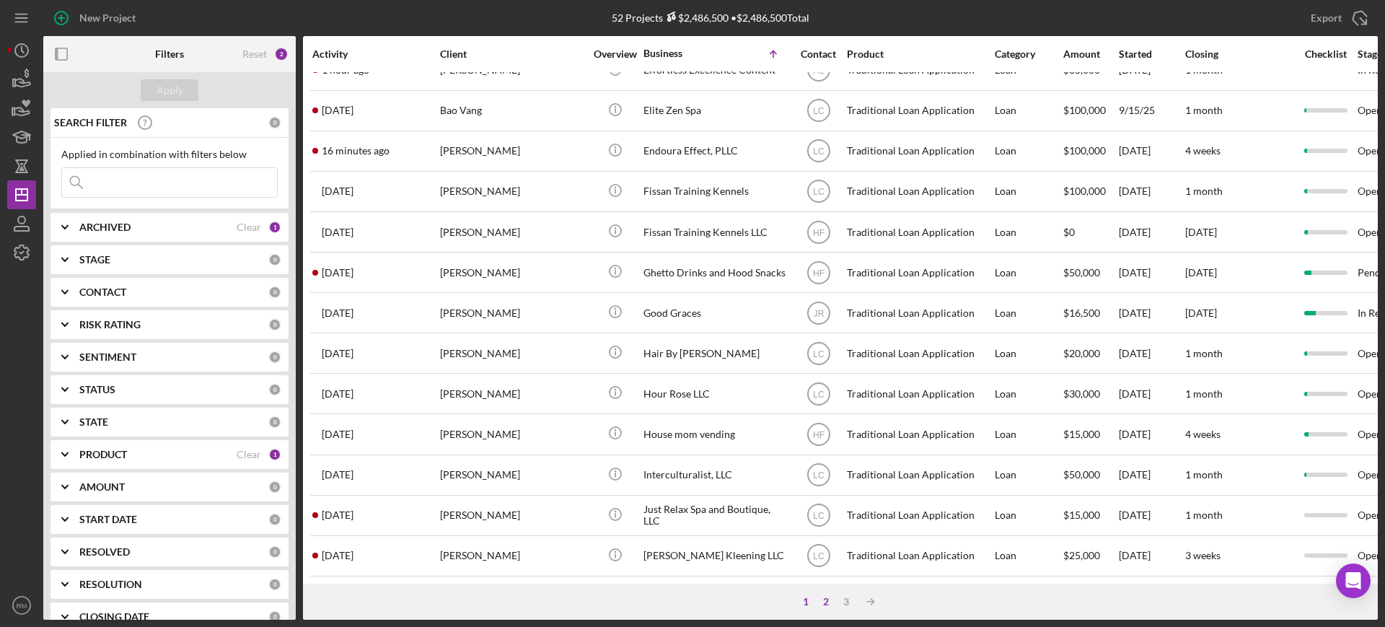
click at [827, 602] on div "2" at bounding box center [826, 602] width 20 height 12
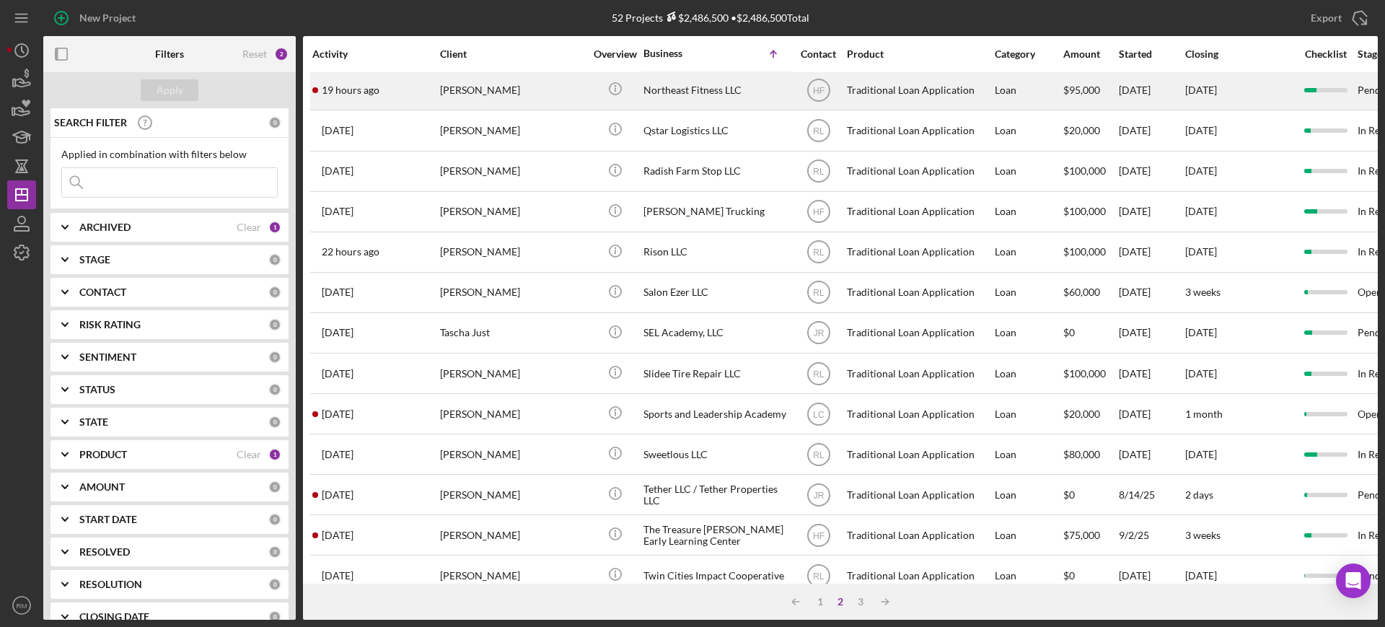
scroll to position [374, 0]
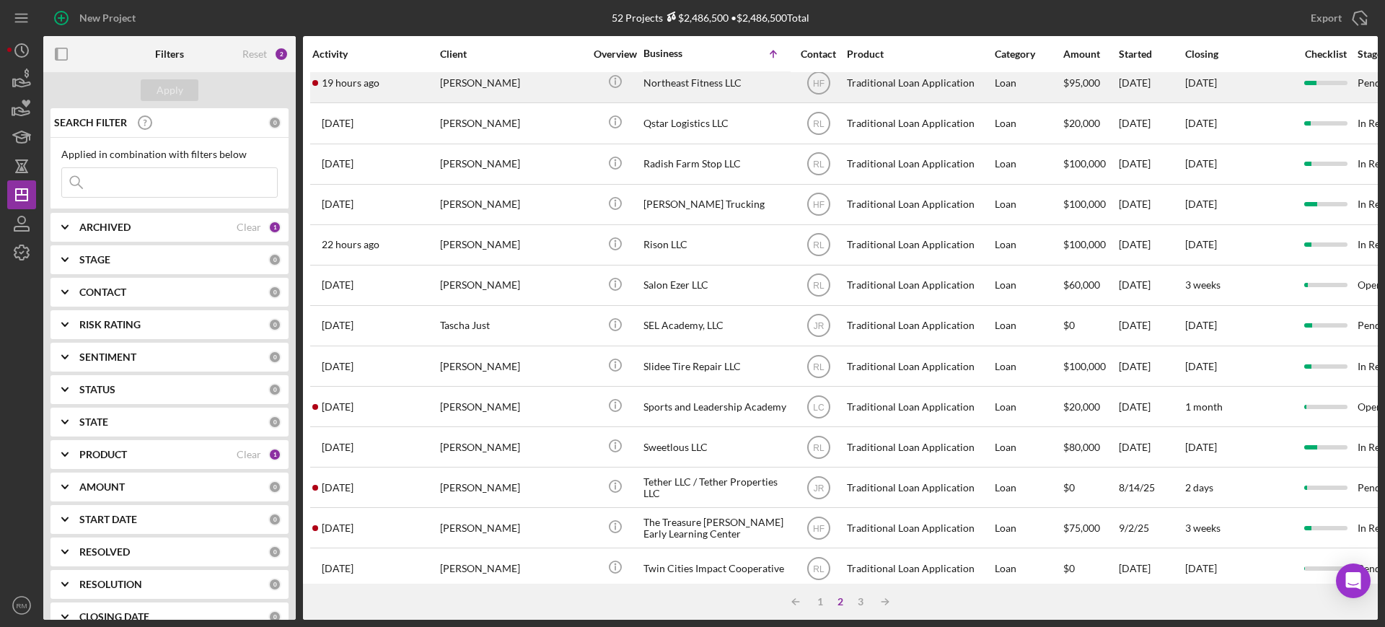
click at [639, 190] on div "Icon/Info" at bounding box center [615, 204] width 54 height 38
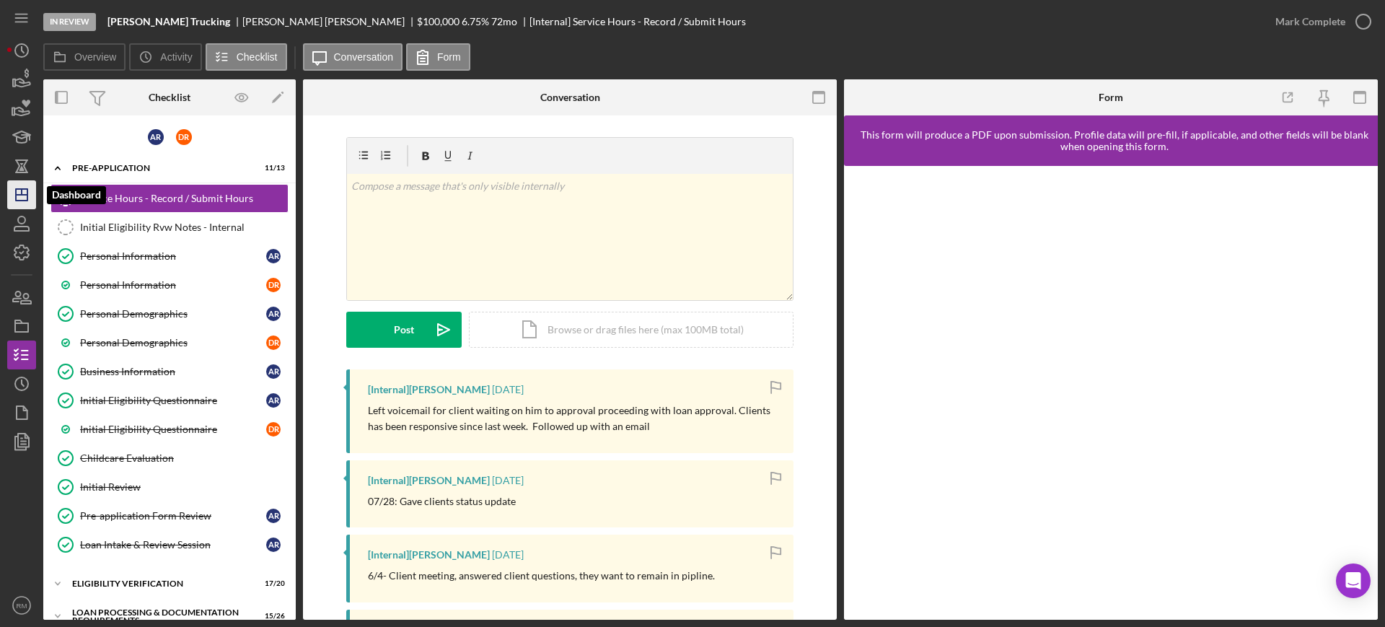
click at [23, 193] on icon "Icon/Dashboard" at bounding box center [22, 195] width 36 height 36
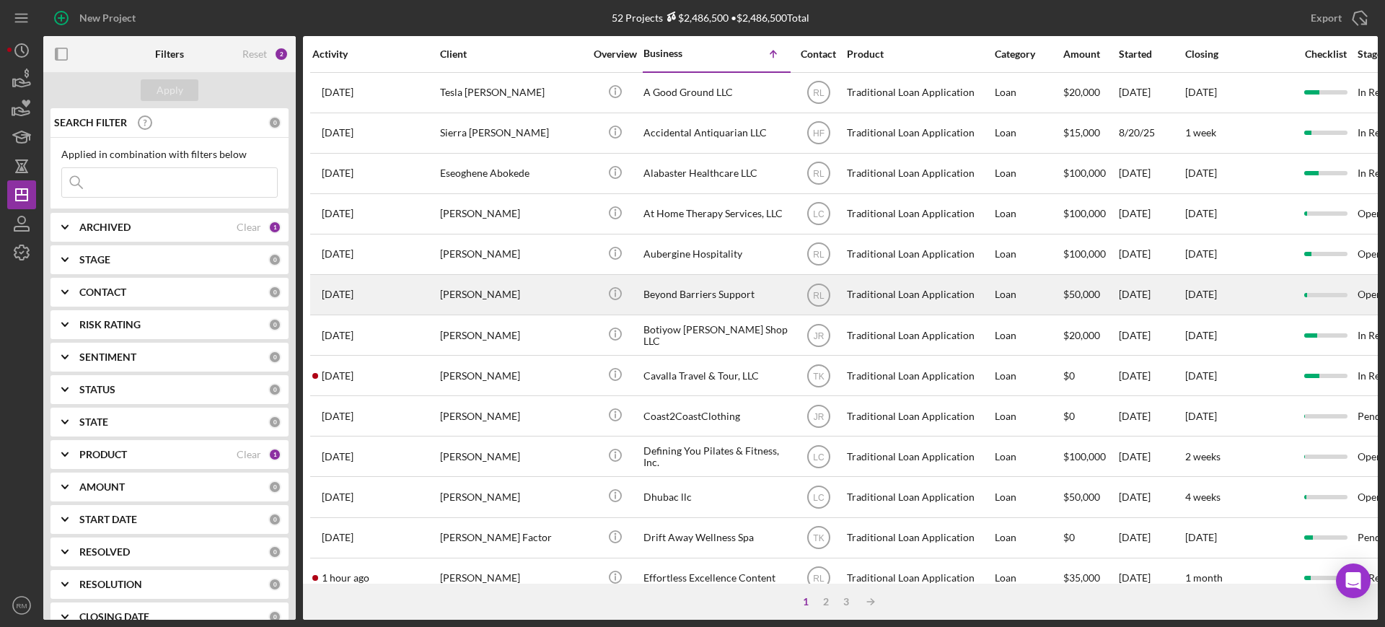
scroll to position [522, 0]
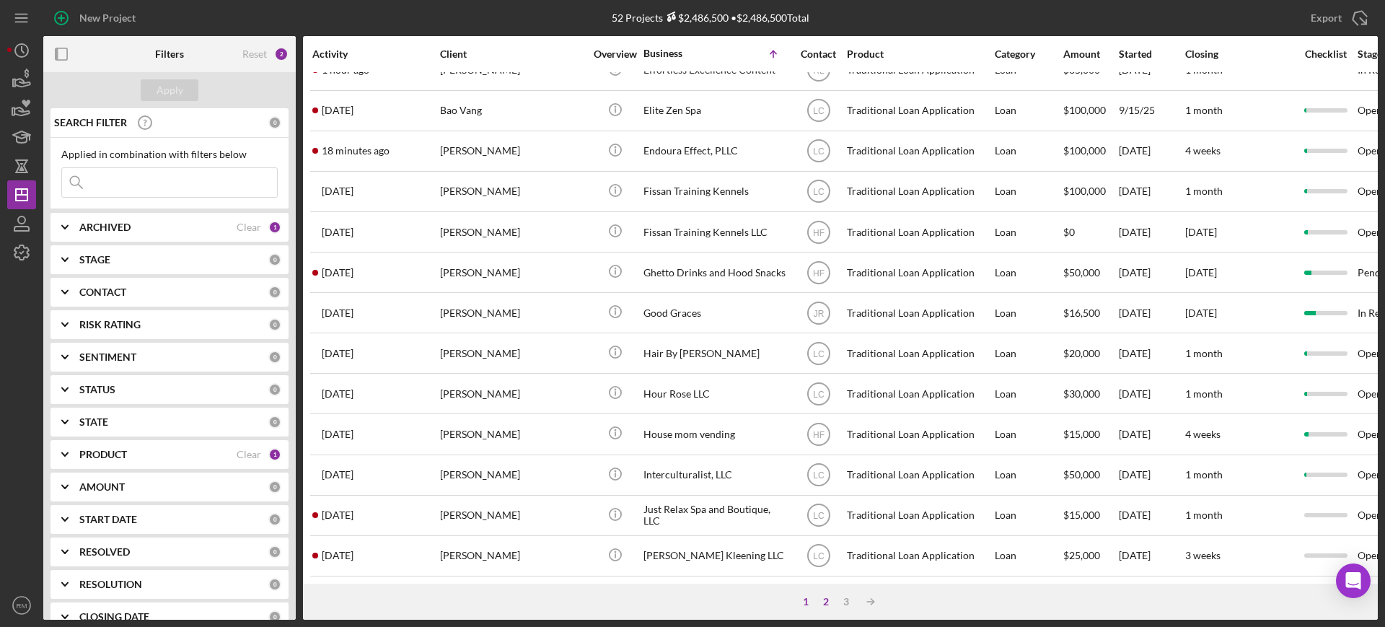
click at [828, 601] on div "2" at bounding box center [826, 602] width 20 height 12
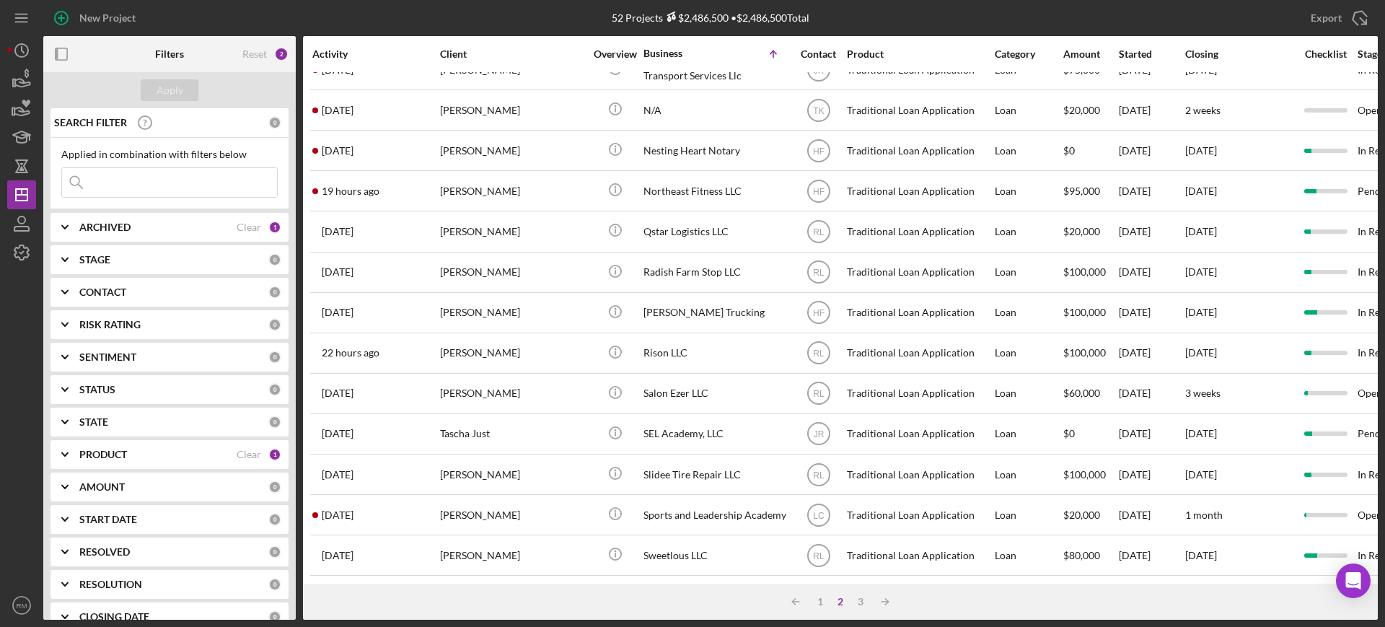
scroll to position [267, 0]
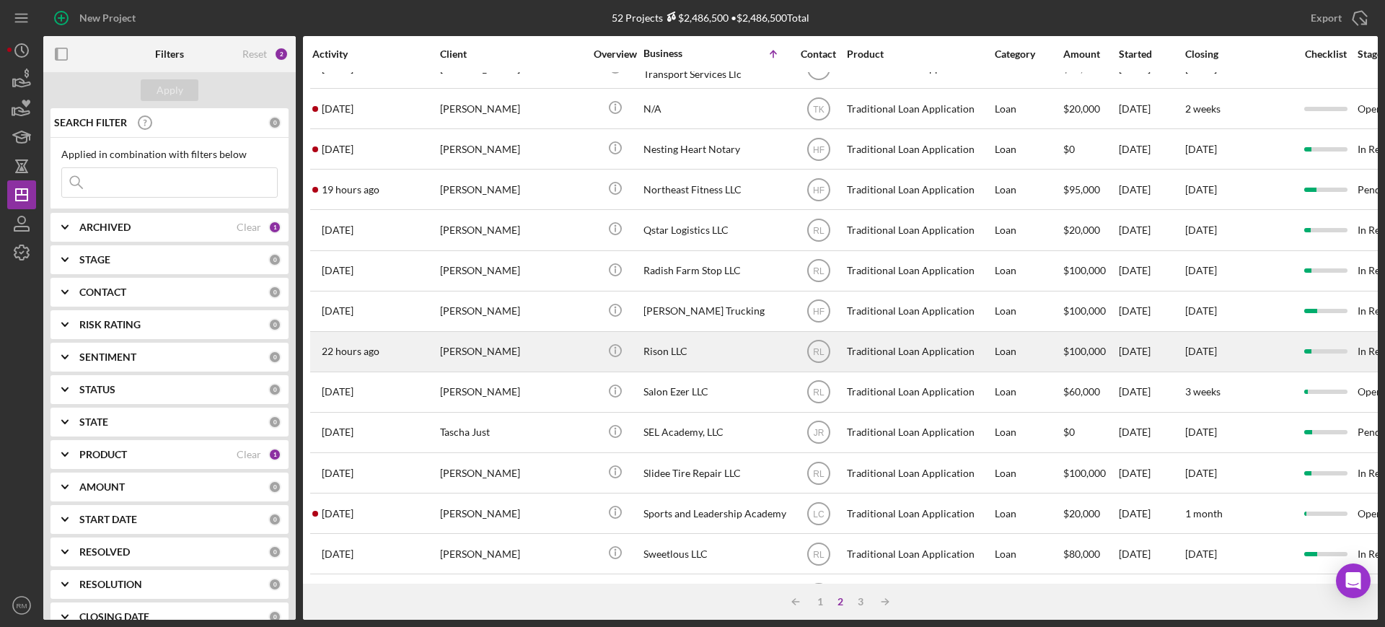
click at [667, 341] on div "Rison LLC" at bounding box center [715, 352] width 144 height 38
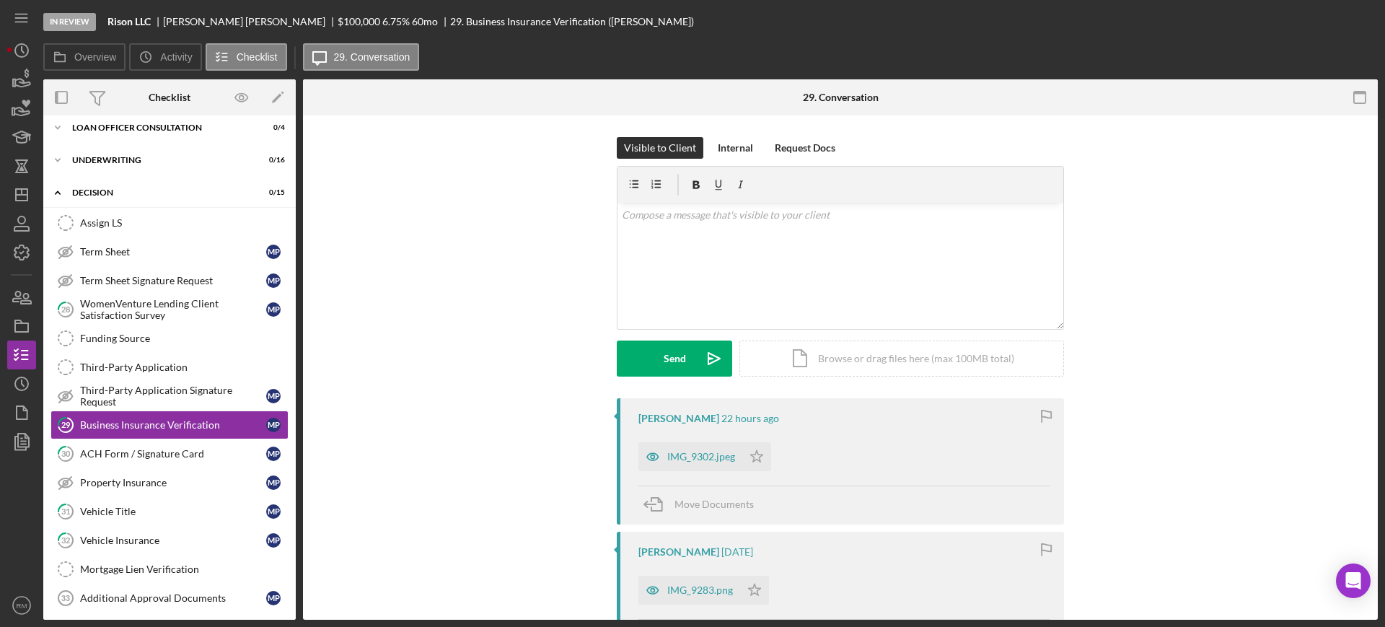
scroll to position [163, 0]
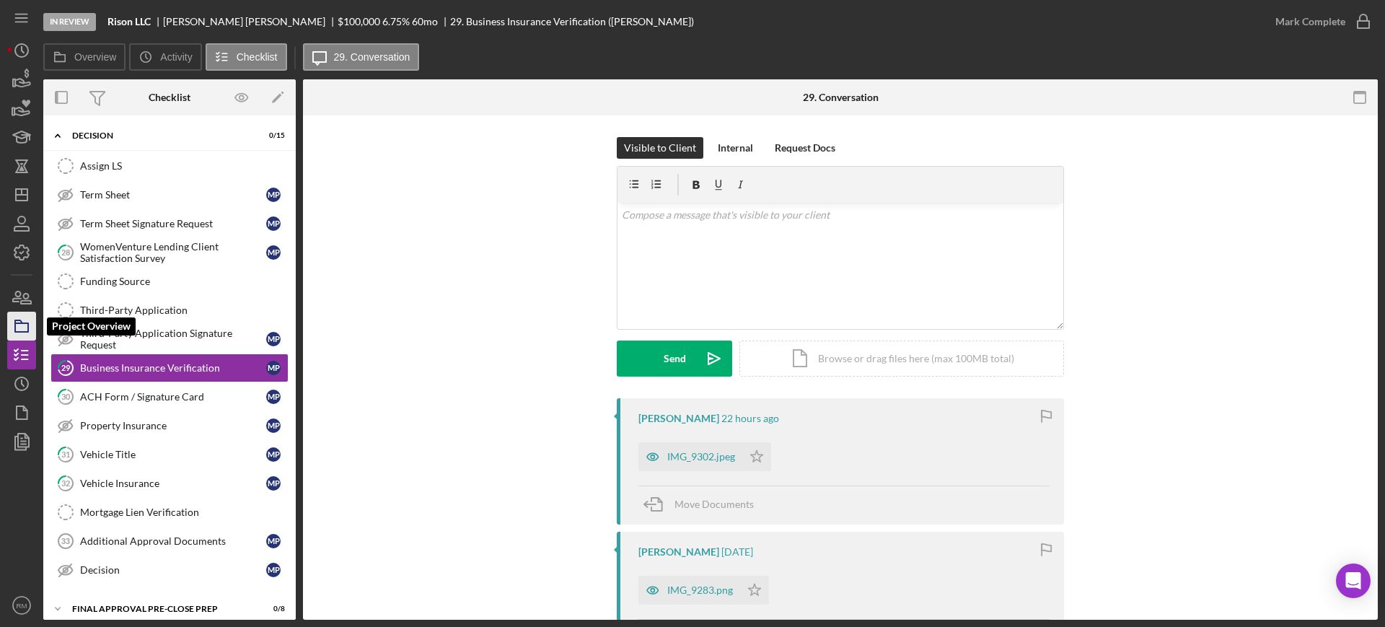
click at [18, 327] on icon "button" at bounding box center [22, 326] width 36 height 36
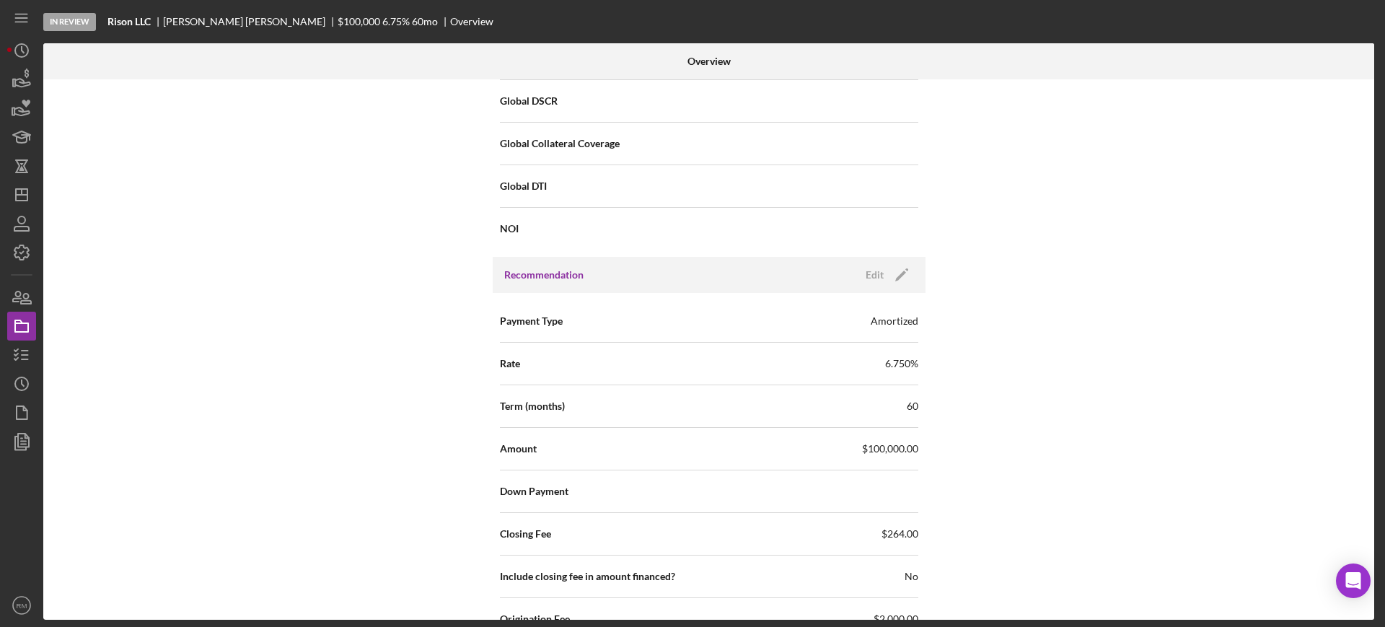
scroll to position [1438, 0]
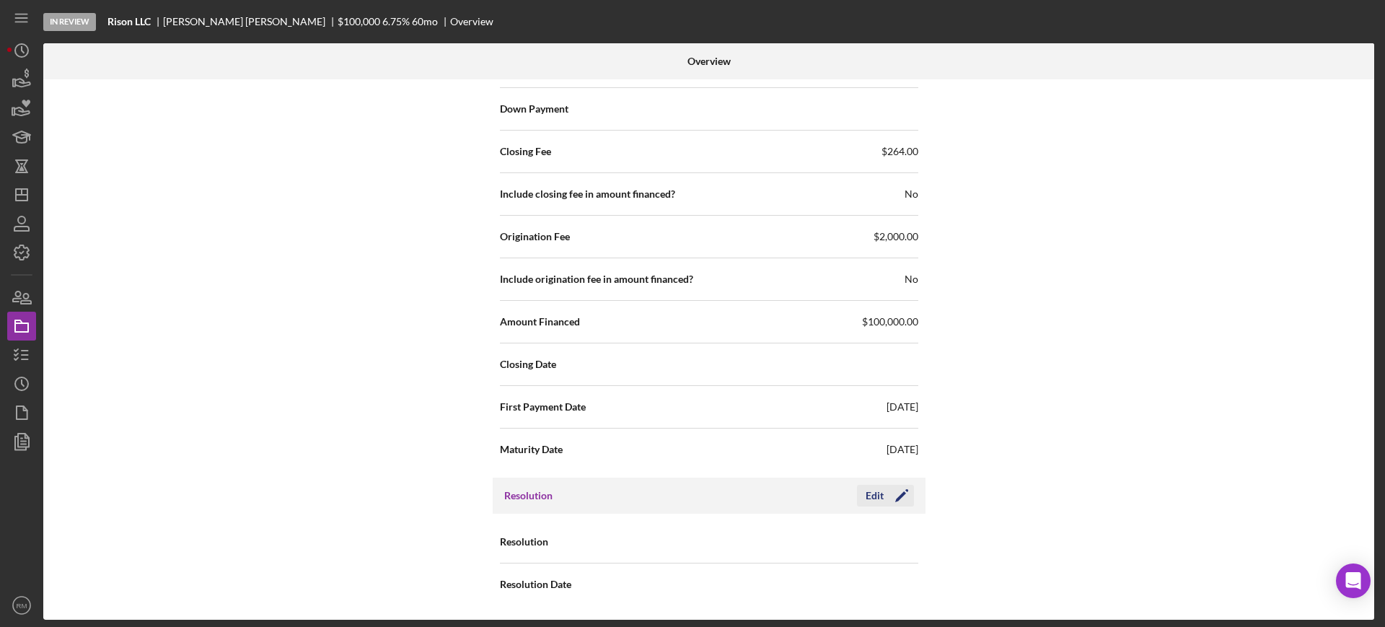
click at [887, 505] on icon "Icon/Edit" at bounding box center [902, 496] width 36 height 36
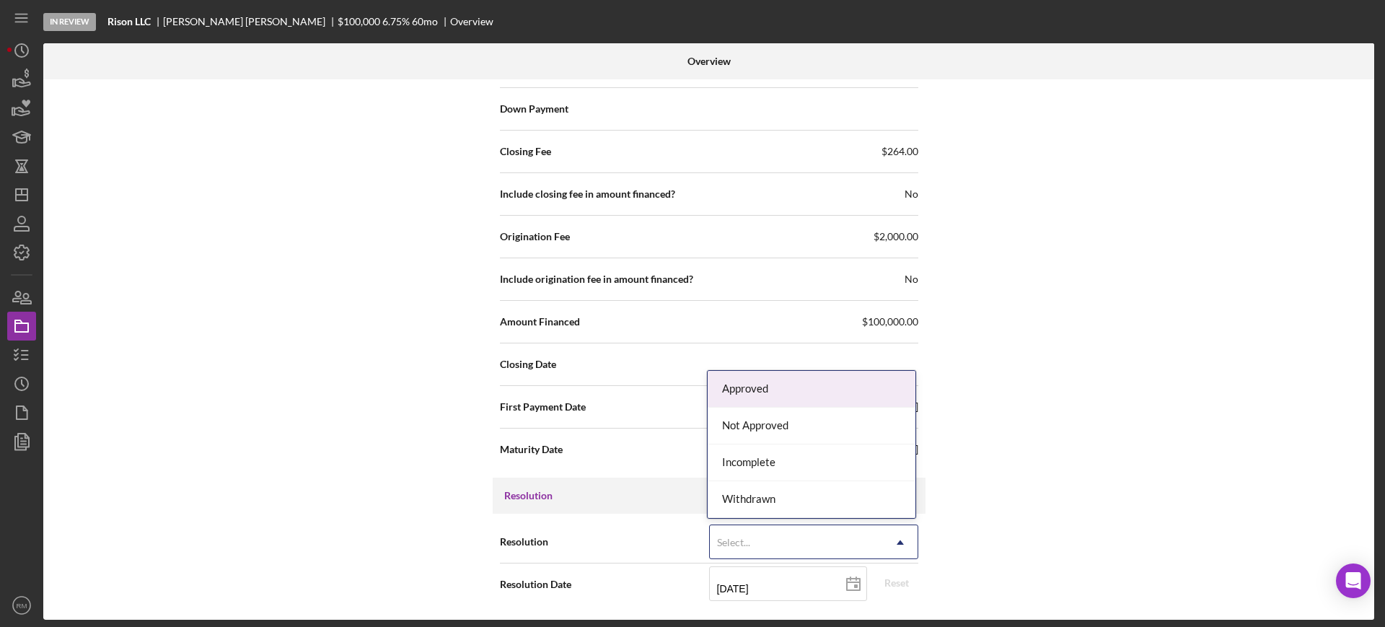
click at [751, 542] on div "Select..." at bounding box center [796, 542] width 173 height 33
drag, startPoint x: 806, startPoint y: 407, endPoint x: 784, endPoint y: 400, distance: 22.6
click at [784, 400] on div "Approved Not Approved Incomplete Withdrawn" at bounding box center [812, 444] width 208 height 147
click at [784, 400] on div "Approved" at bounding box center [812, 389] width 208 height 37
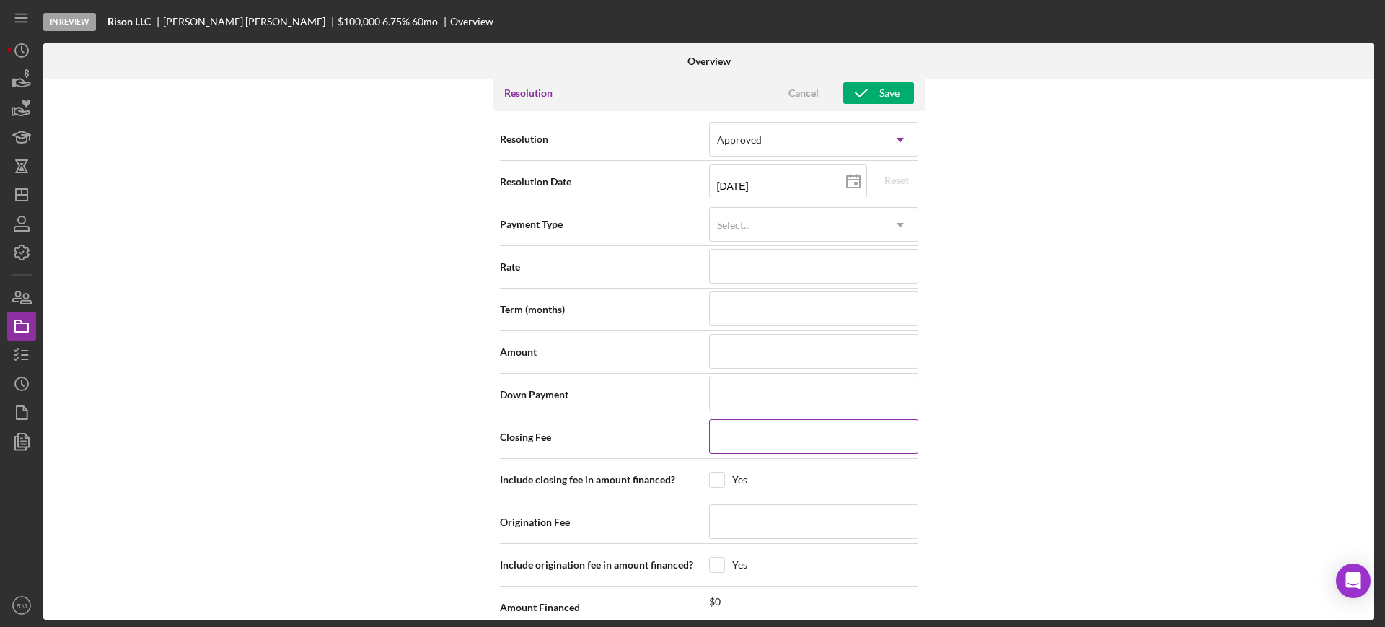
scroll to position [1833, 0]
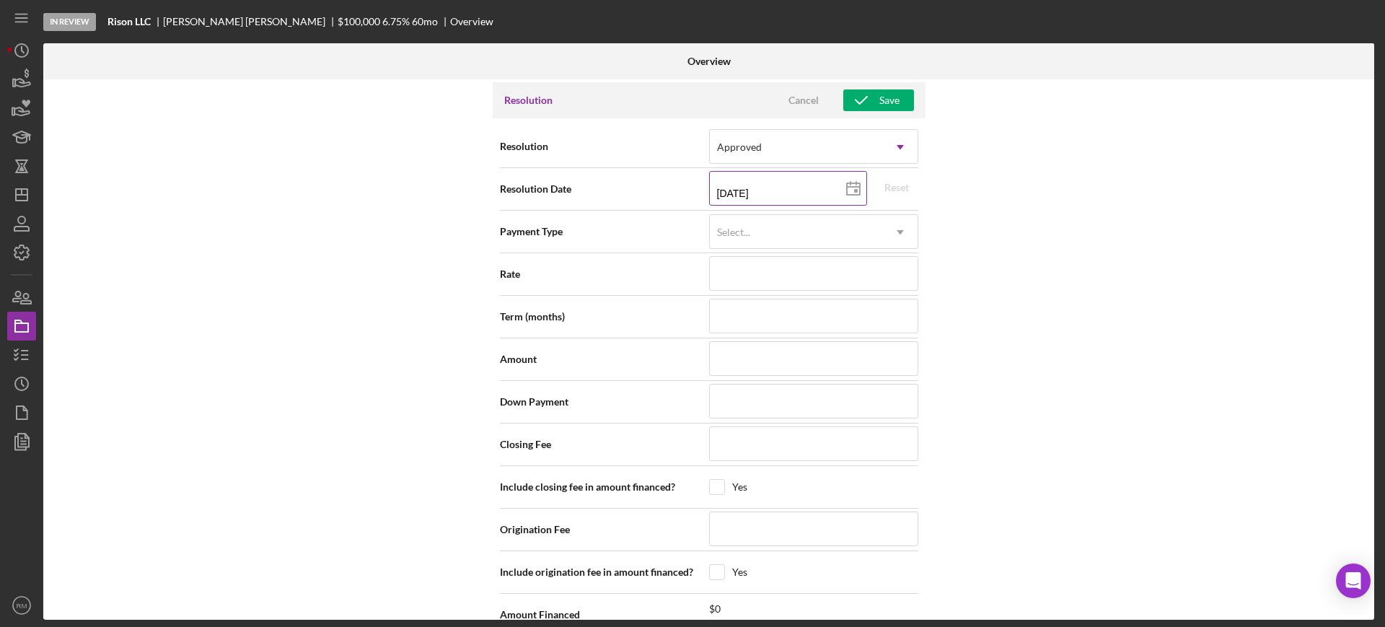
click at [851, 191] on icon at bounding box center [853, 189] width 36 height 36
type input "2025-09-09"
type input "09/09/2025"
click at [729, 353] on input at bounding box center [813, 358] width 209 height 35
type input "$1"
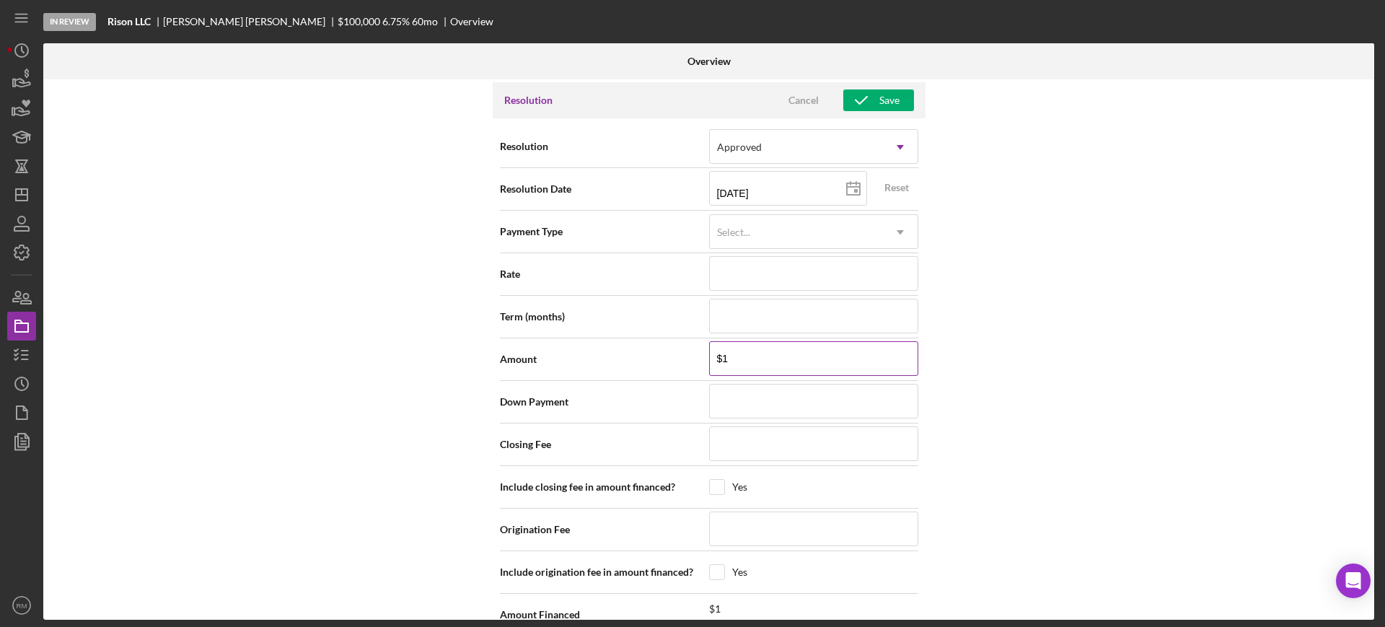
type input "$10"
type input "$100"
type input "$1,000"
type input "$10,000"
type input "$100,000"
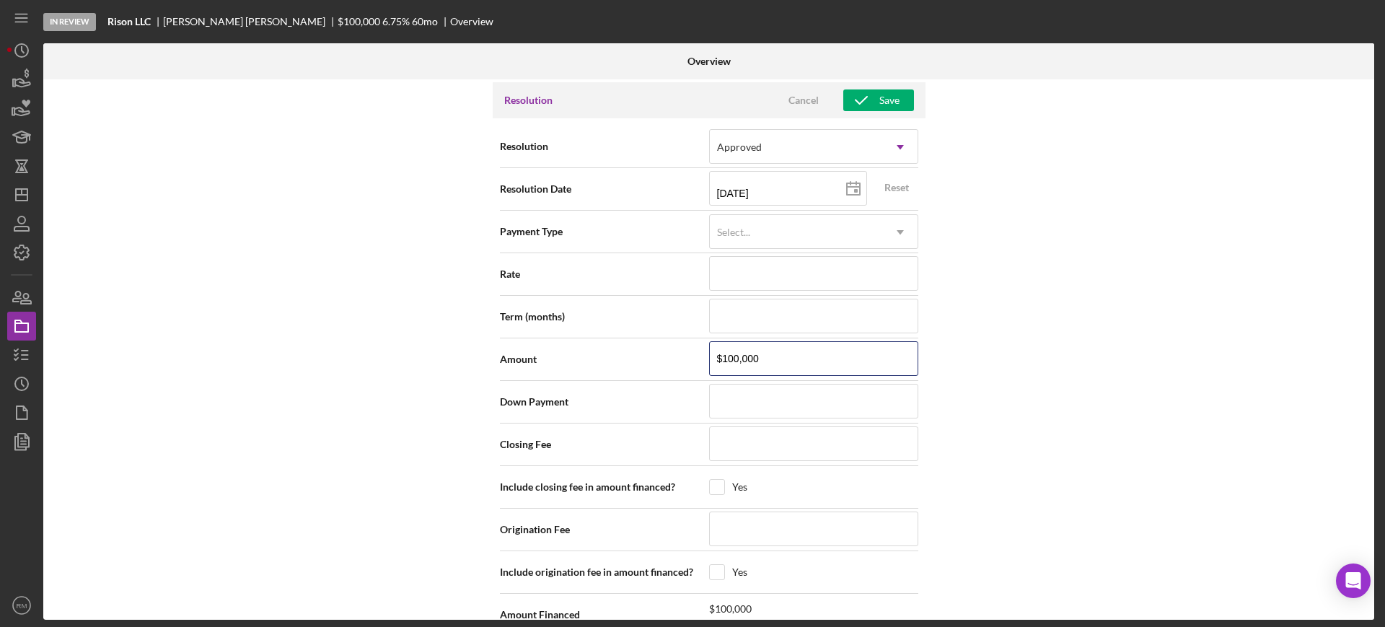
type input "$100,000"
click at [887, 101] on div "Save" at bounding box center [889, 100] width 20 height 22
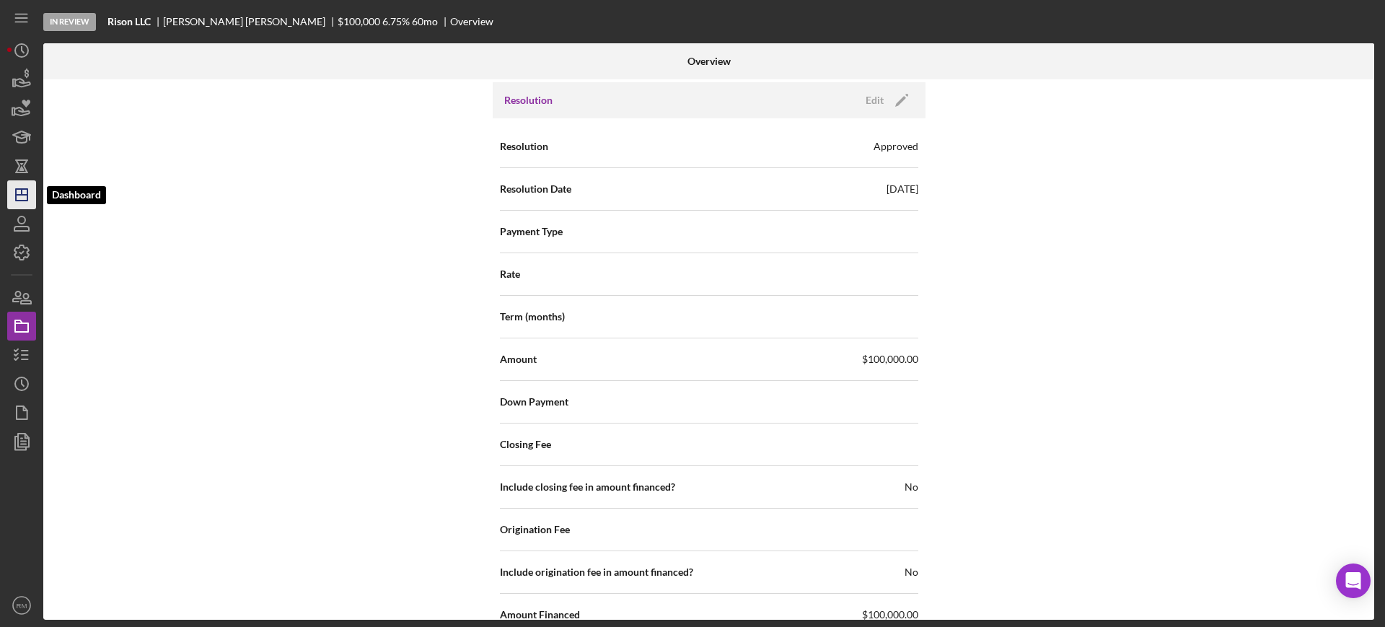
click at [22, 196] on icon "Icon/Dashboard" at bounding box center [22, 195] width 36 height 36
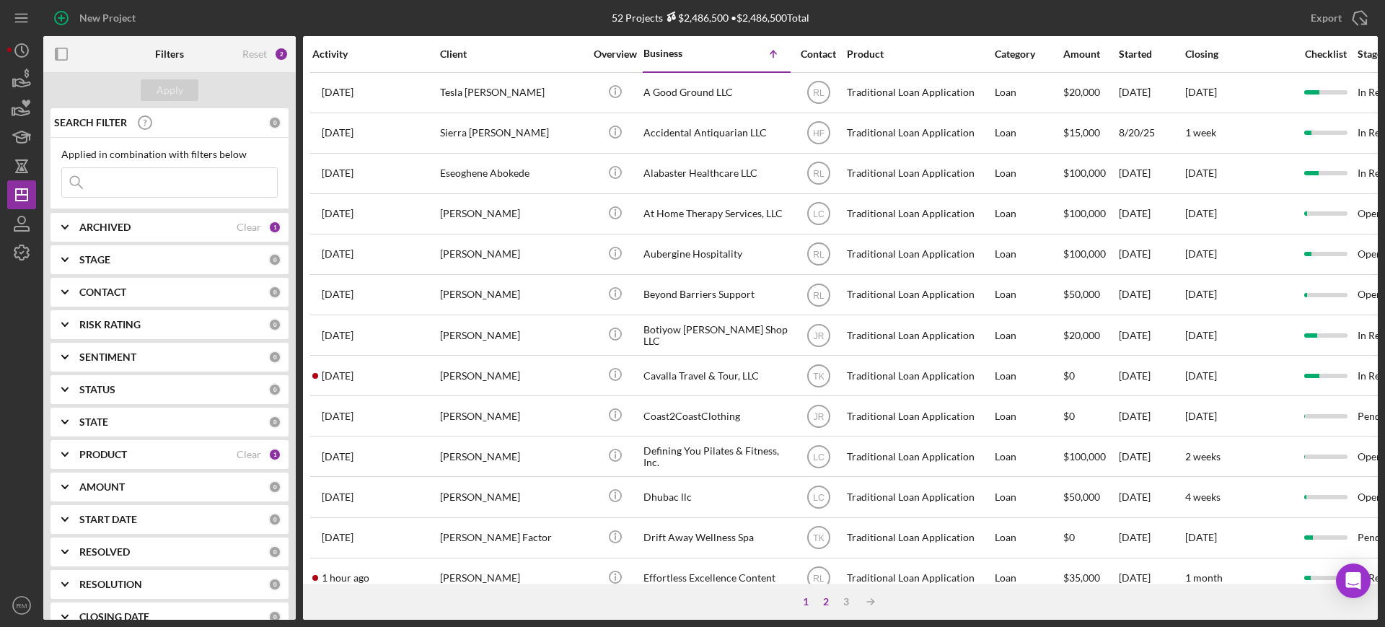
click at [823, 598] on div "2" at bounding box center [826, 602] width 20 height 12
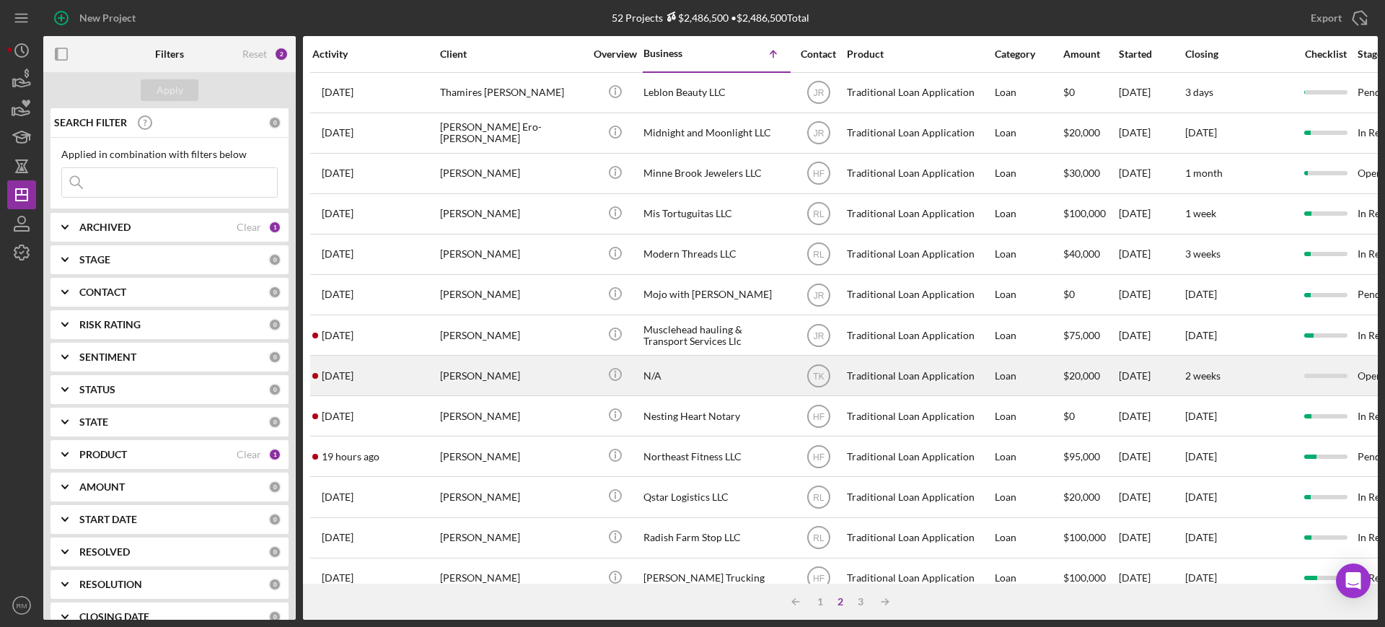
scroll to position [522, 0]
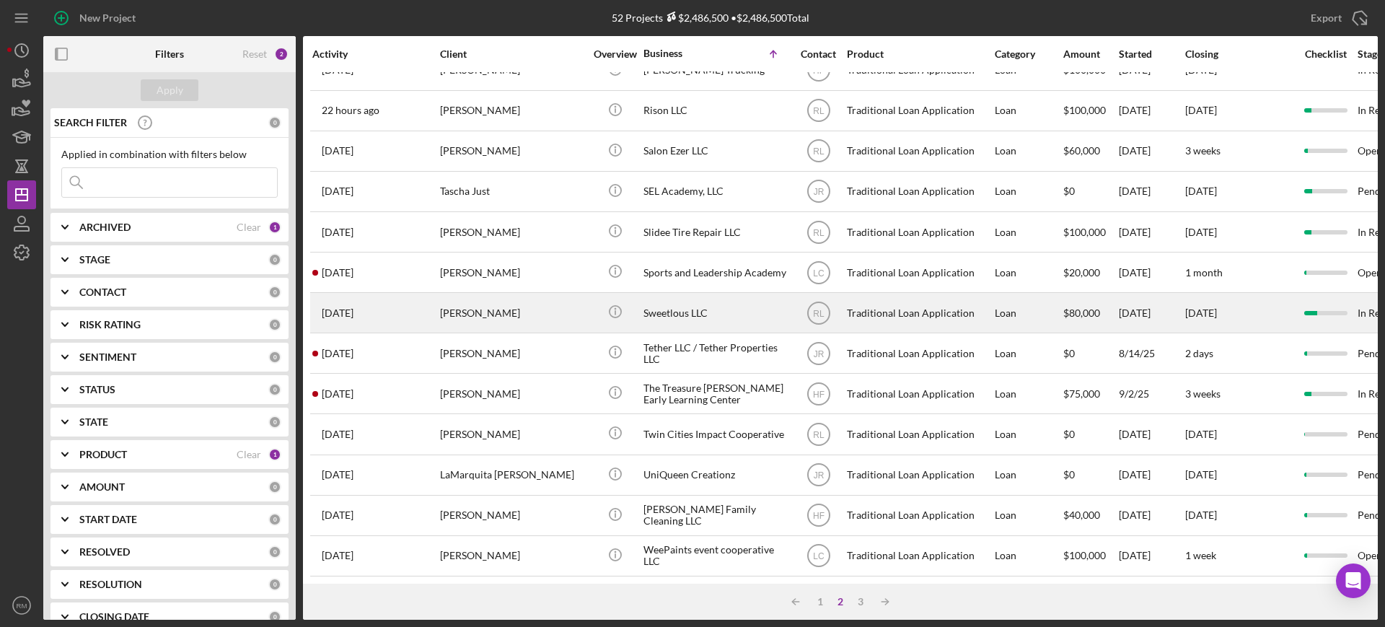
click at [659, 294] on div "Sweetlous LLC" at bounding box center [715, 313] width 144 height 38
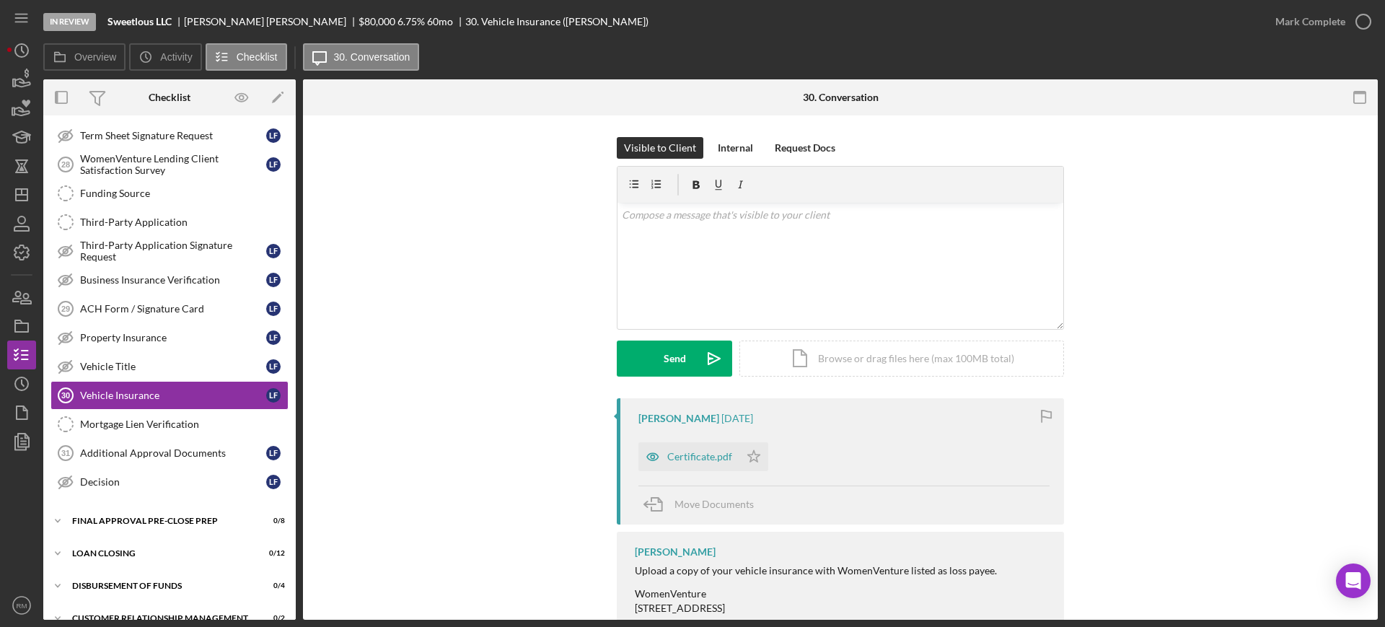
scroll to position [278, 0]
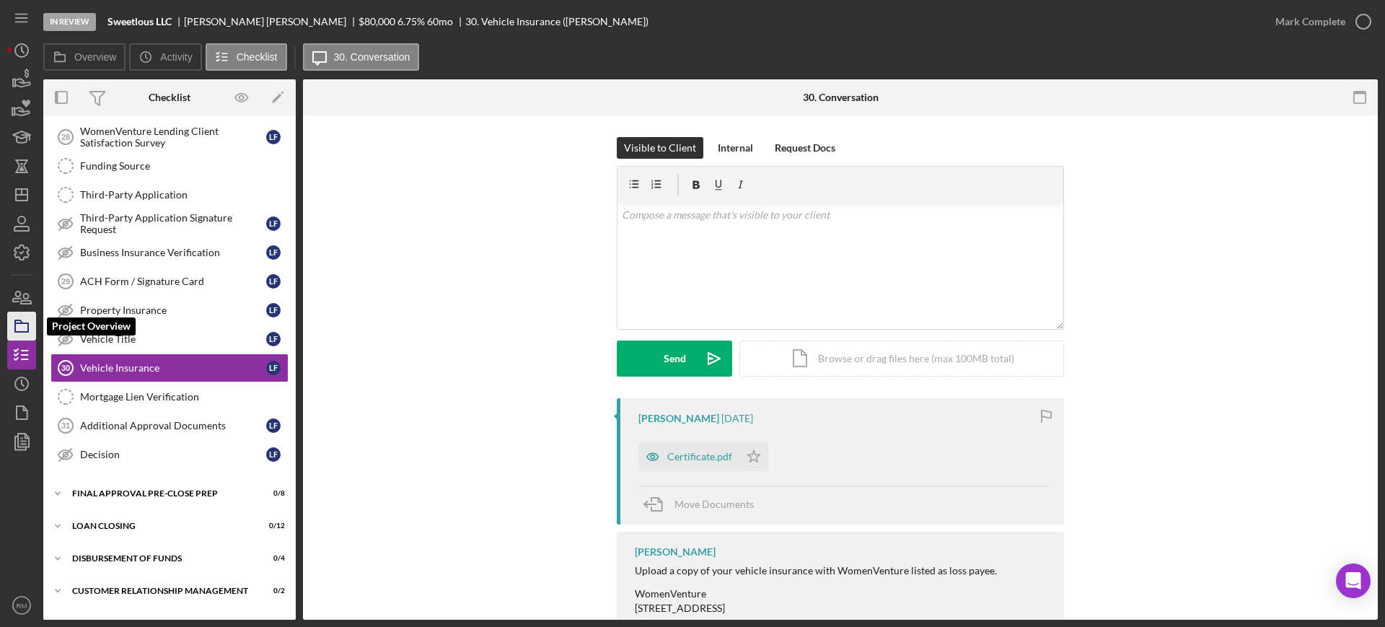
click at [15, 322] on polygon "button" at bounding box center [18, 321] width 7 height 3
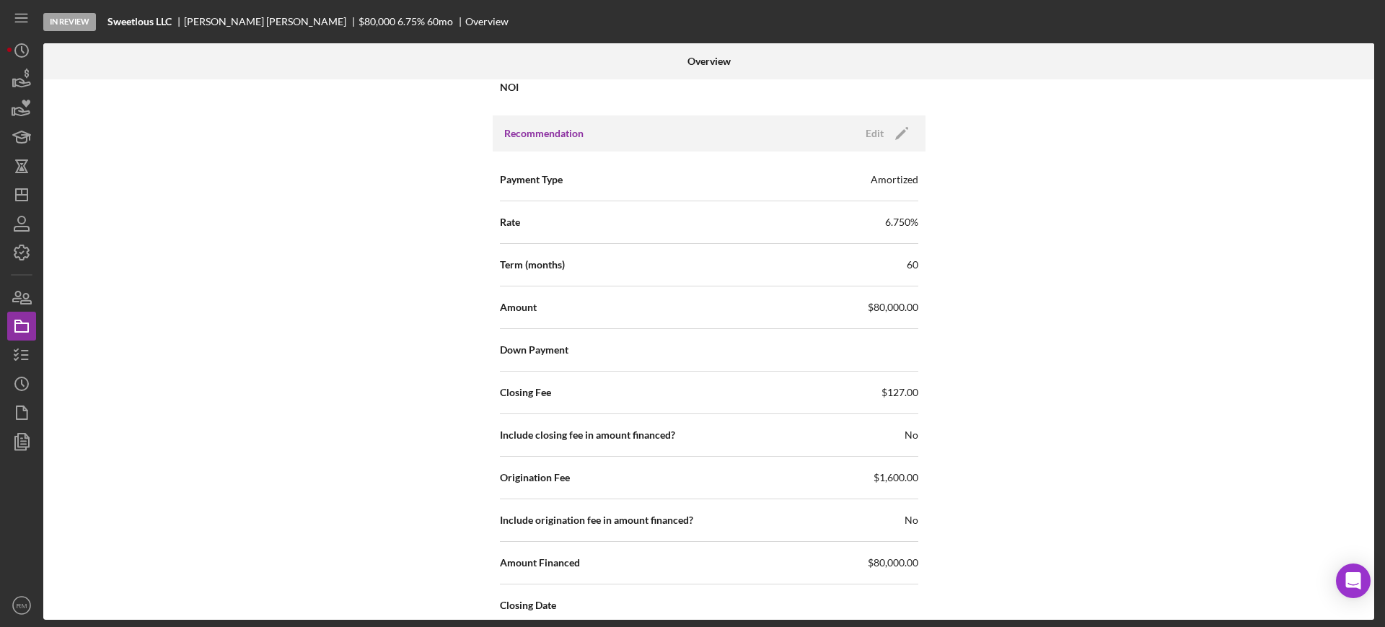
scroll to position [1438, 0]
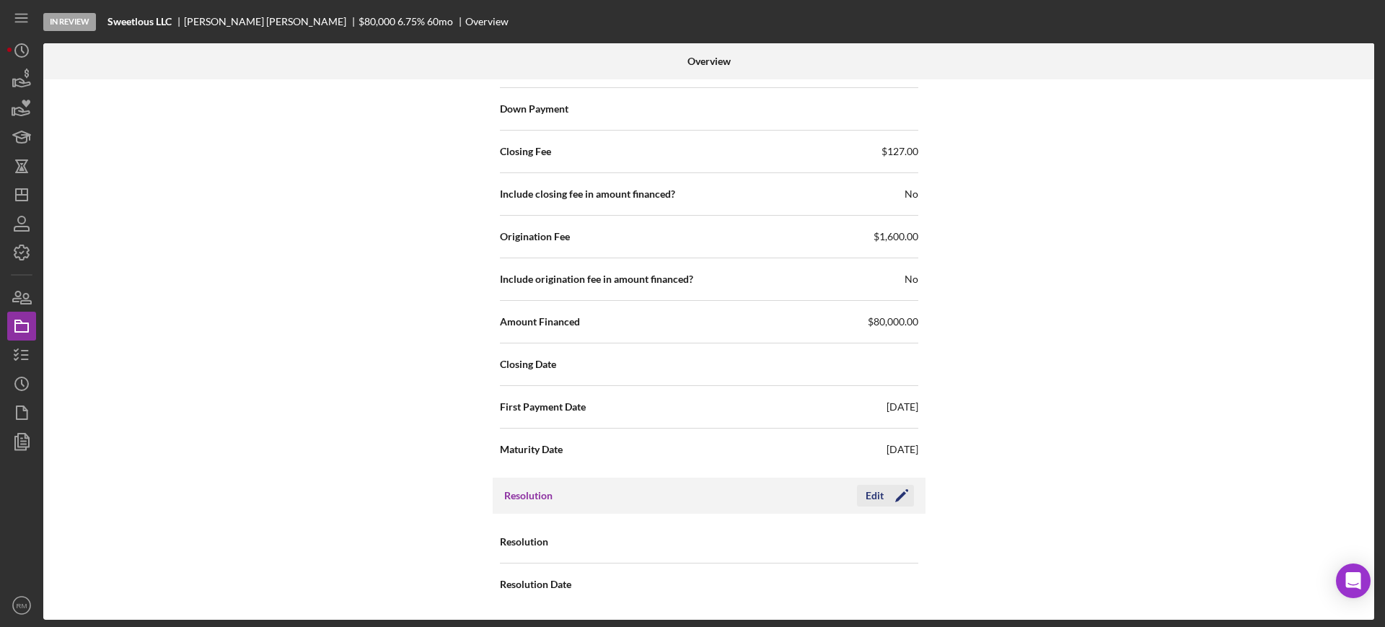
click at [874, 496] on div "Edit" at bounding box center [875, 496] width 18 height 22
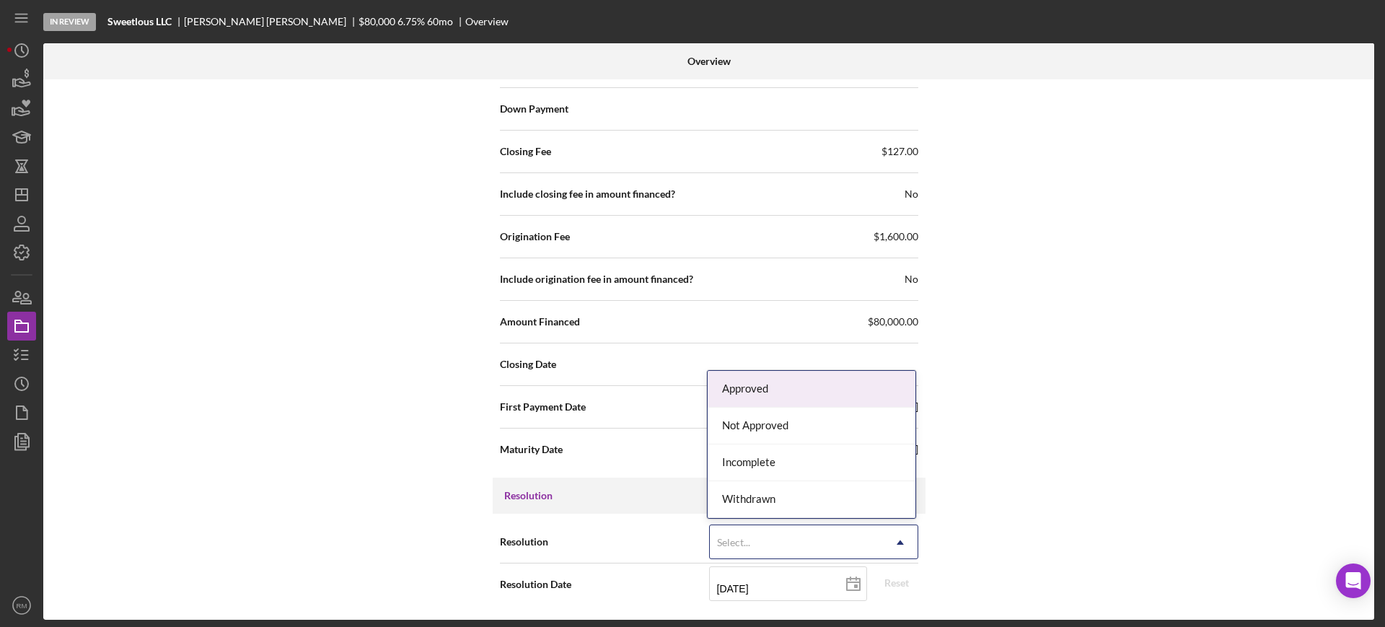
click at [754, 538] on div "Select..." at bounding box center [796, 542] width 173 height 33
click at [760, 395] on div "Approved" at bounding box center [812, 389] width 208 height 37
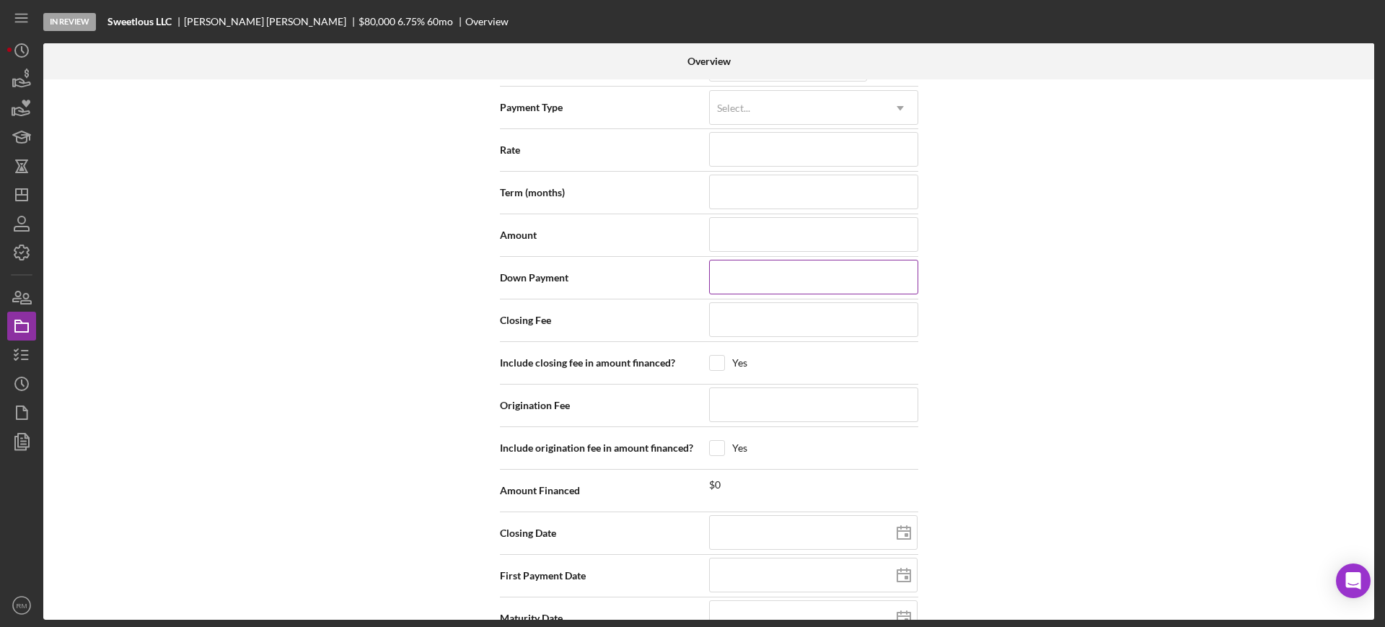
scroll to position [1855, 0]
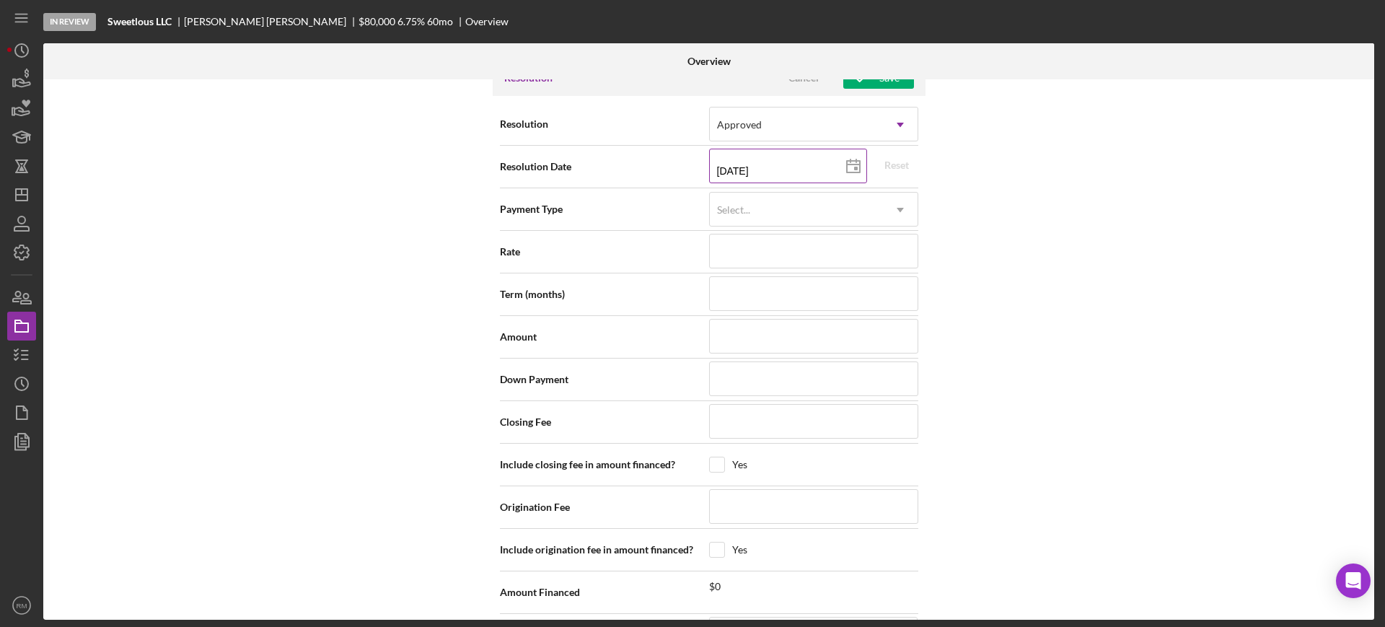
click at [845, 170] on icon at bounding box center [853, 167] width 36 height 36
type input "2025-09-09"
type input "09/09/2025"
click at [746, 330] on input at bounding box center [813, 336] width 209 height 35
type input "$8"
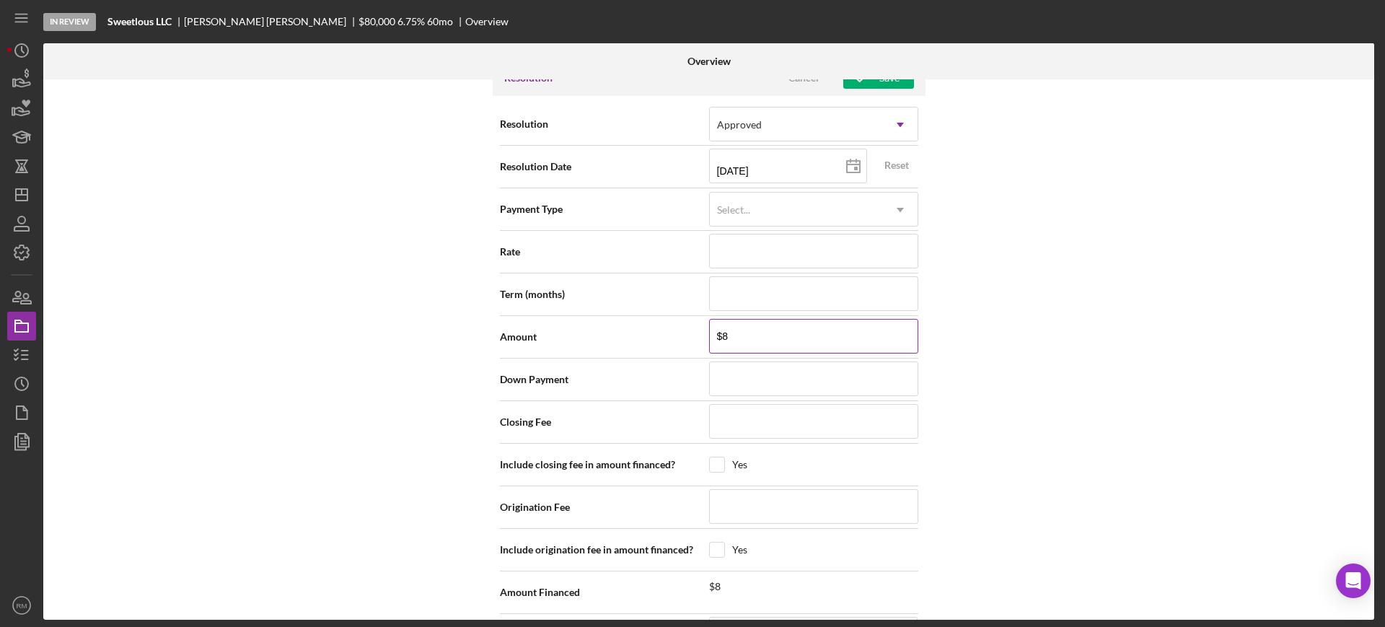
type input "$80"
type input "$800"
type input "$8,000"
type input "$80,000"
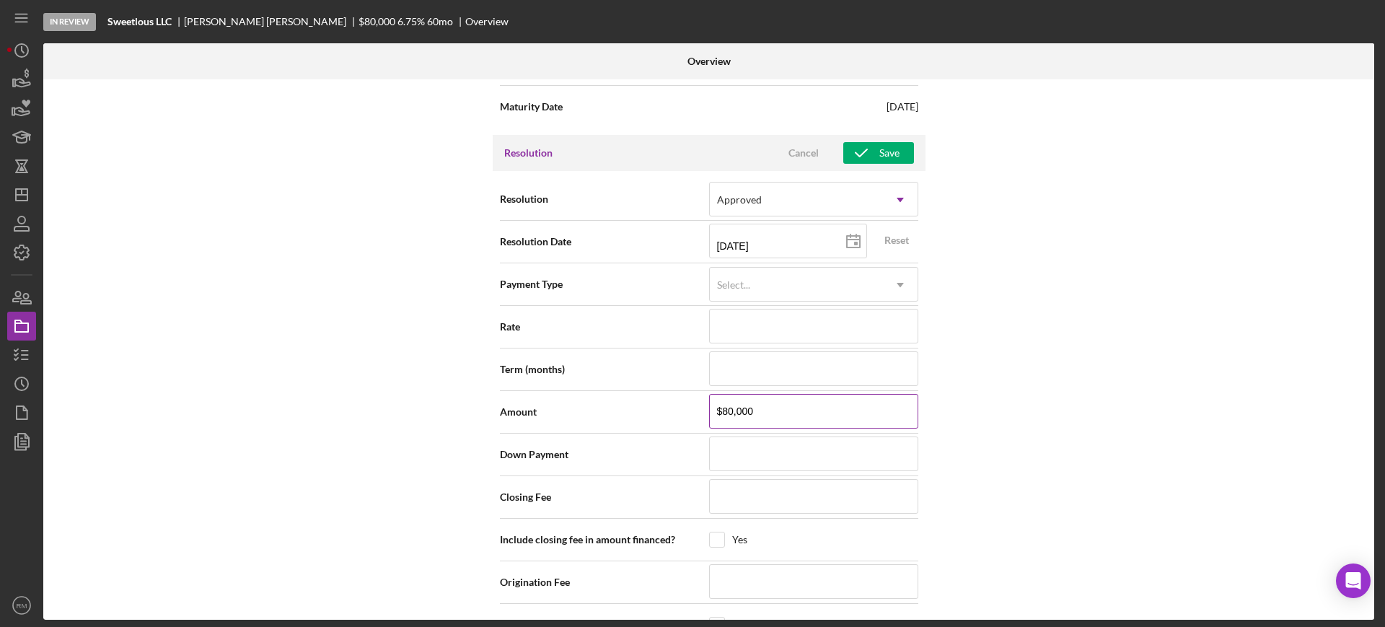
scroll to position [1780, 0]
type input "$80,000"
click at [855, 160] on icon "button" at bounding box center [861, 154] width 36 height 36
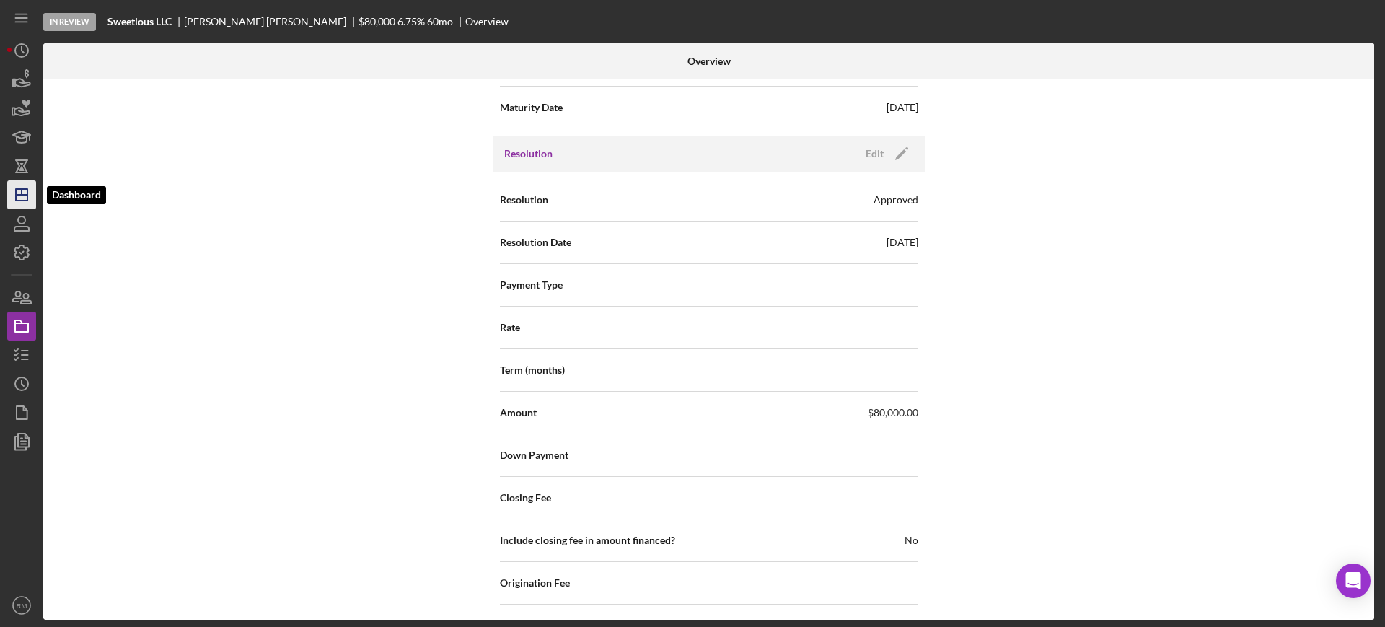
click at [17, 183] on icon "Icon/Dashboard" at bounding box center [22, 195] width 36 height 36
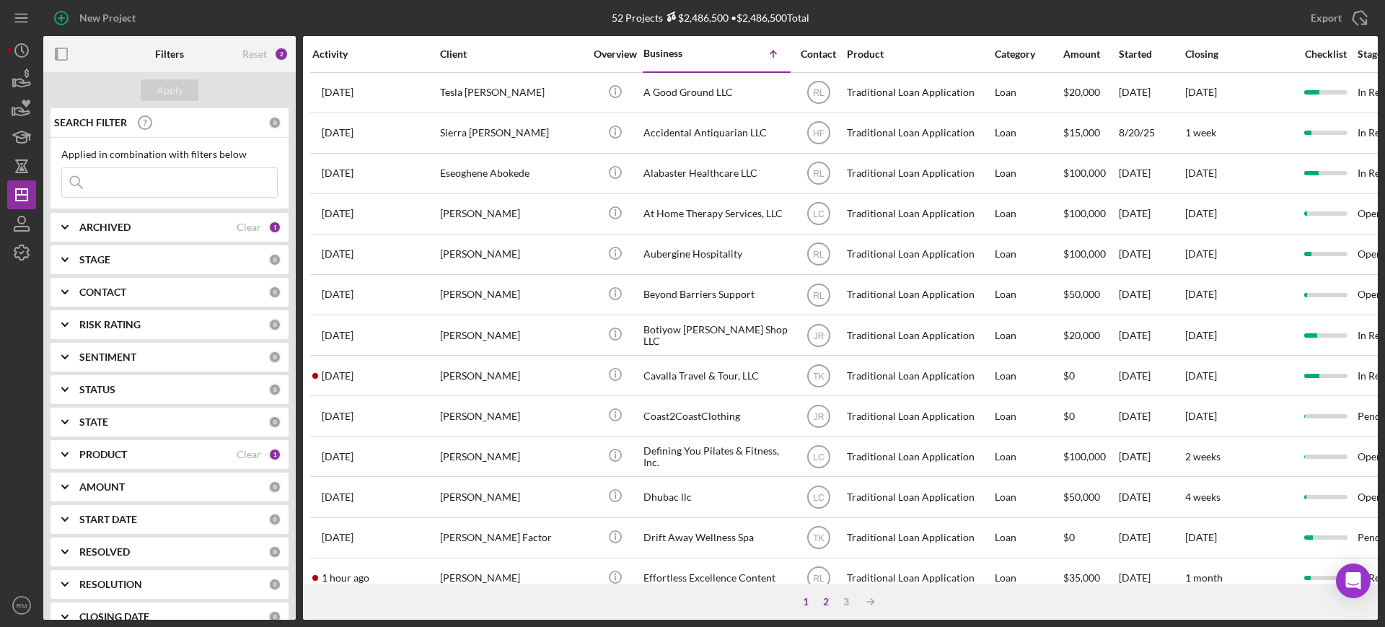
click at [827, 605] on div "2" at bounding box center [826, 602] width 20 height 12
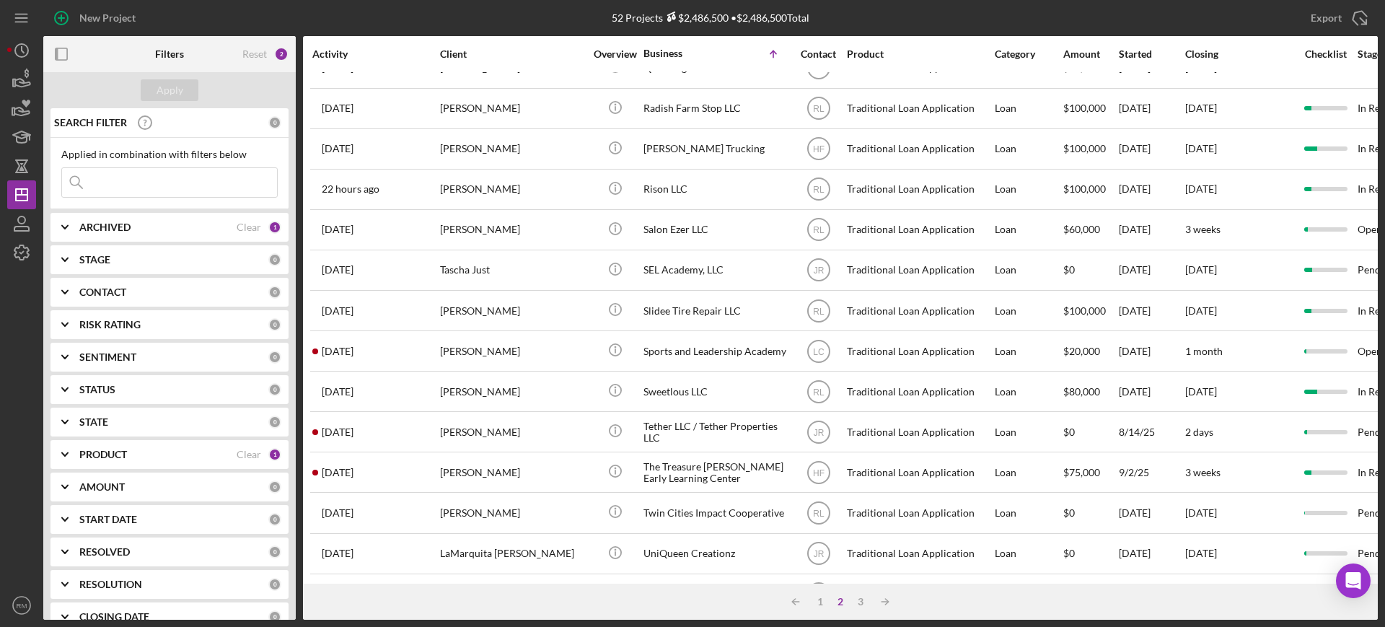
scroll to position [87, 0]
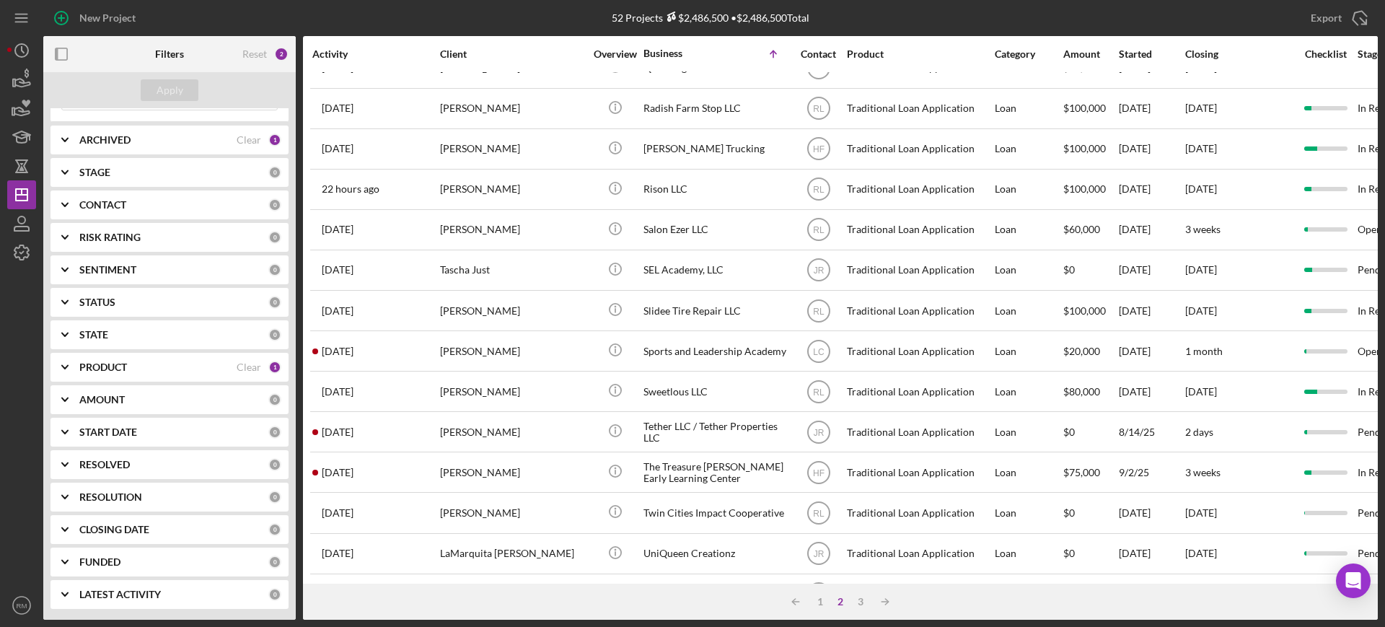
click at [109, 494] on b "RESOLUTION" at bounding box center [110, 497] width 63 height 12
click at [63, 576] on input "Approved" at bounding box center [69, 579] width 14 height 14
checkbox input "true"
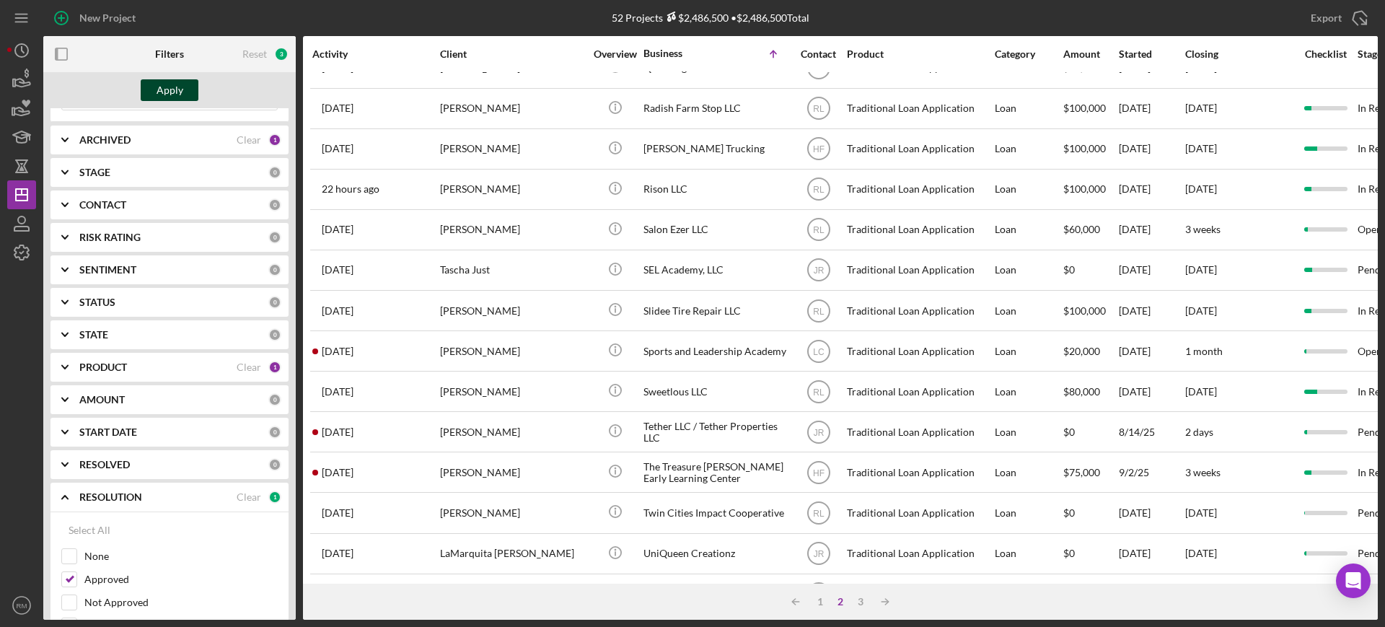
click at [162, 89] on div "Apply" at bounding box center [170, 90] width 27 height 22
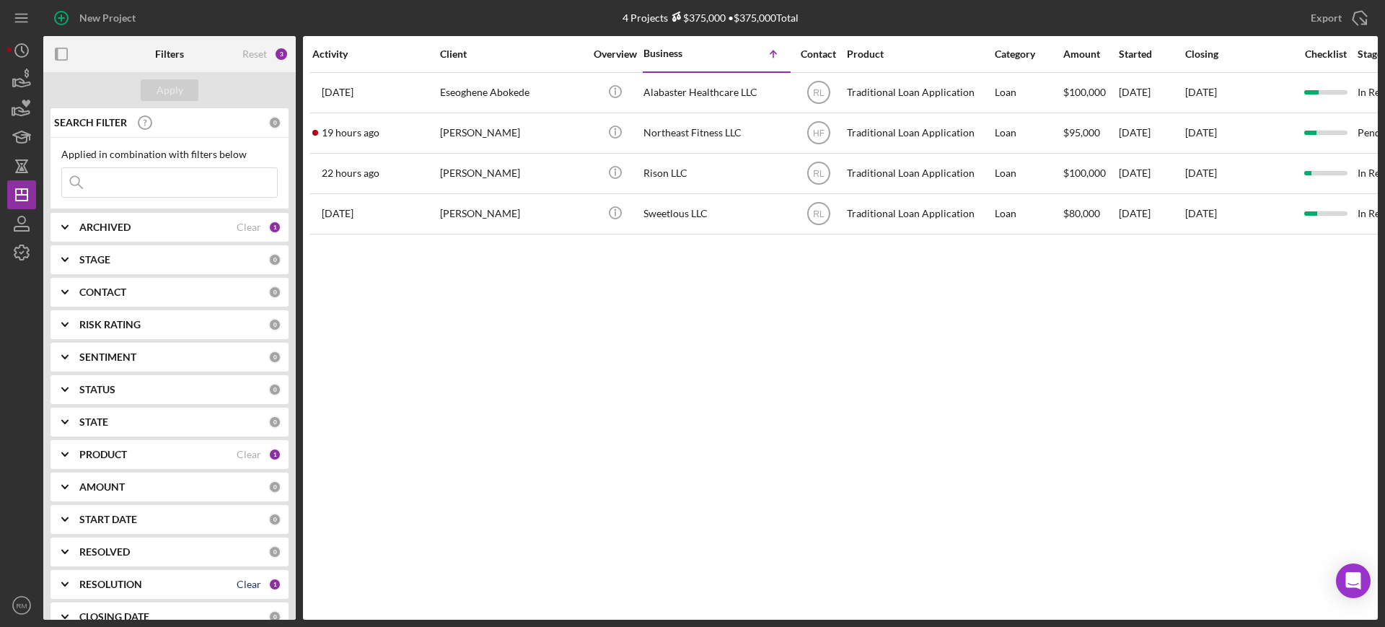
click at [244, 579] on div "Clear" at bounding box center [249, 585] width 25 height 12
click at [252, 230] on div "Clear" at bounding box center [249, 227] width 25 height 12
click at [205, 180] on input at bounding box center [169, 182] width 215 height 29
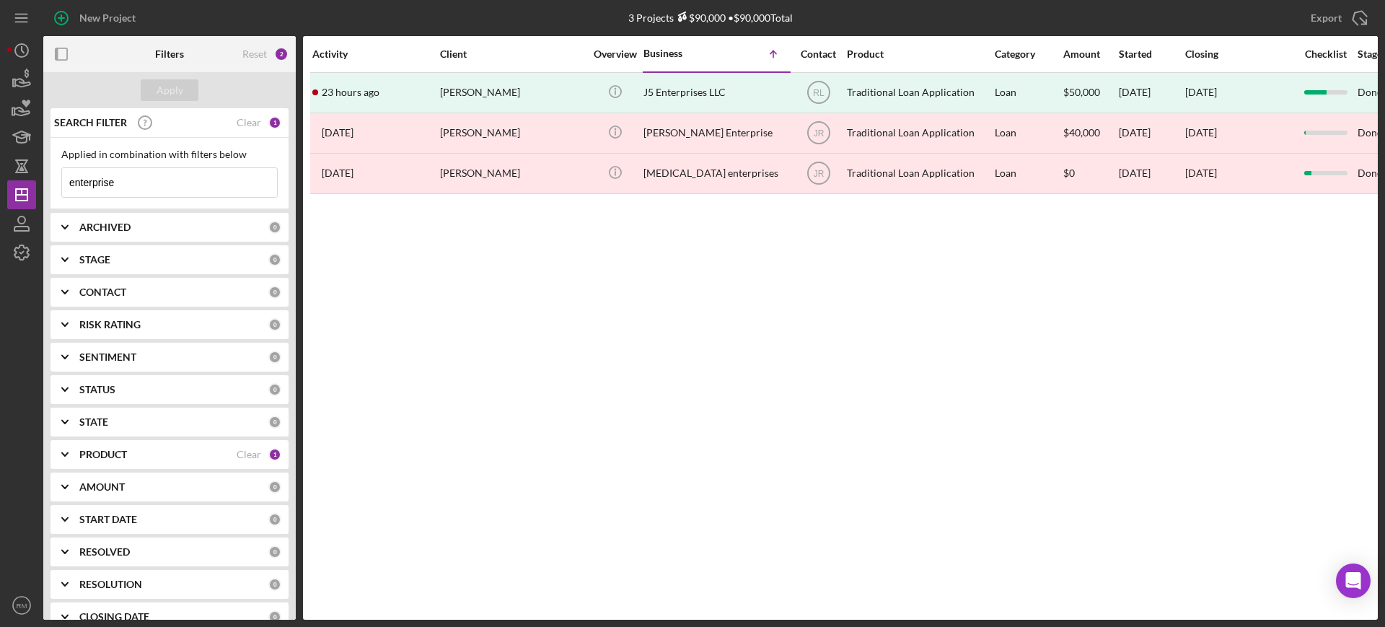
type input "enterprise"
